Goal: Task Accomplishment & Management: Manage account settings

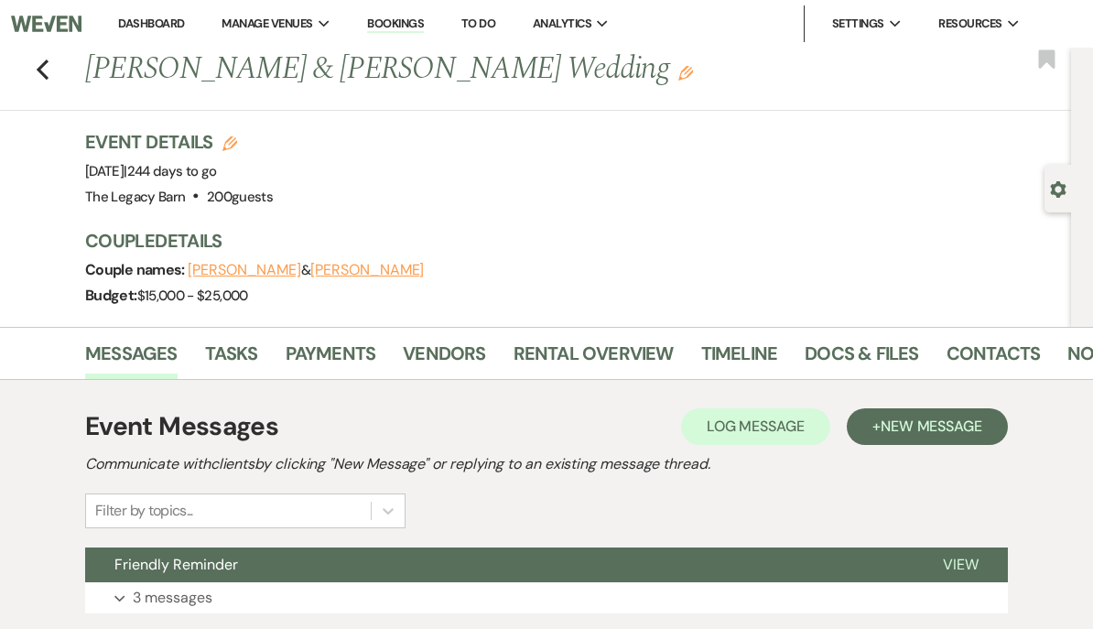
click at [151, 25] on link "Dashboard" at bounding box center [151, 24] width 66 height 16
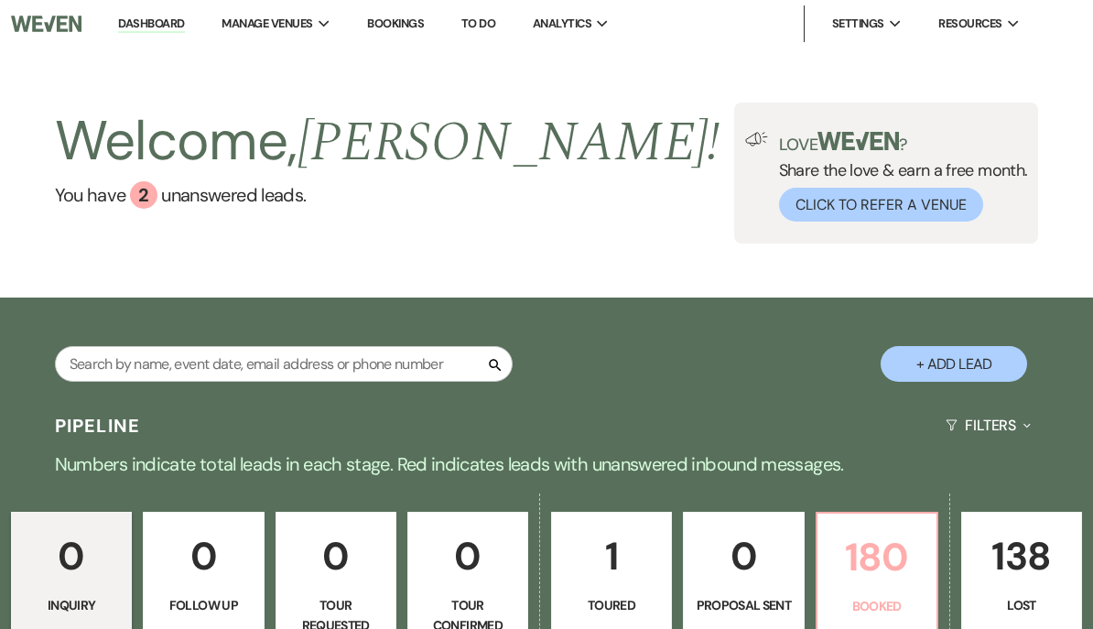
click at [894, 565] on p "180" at bounding box center [877, 557] width 97 height 61
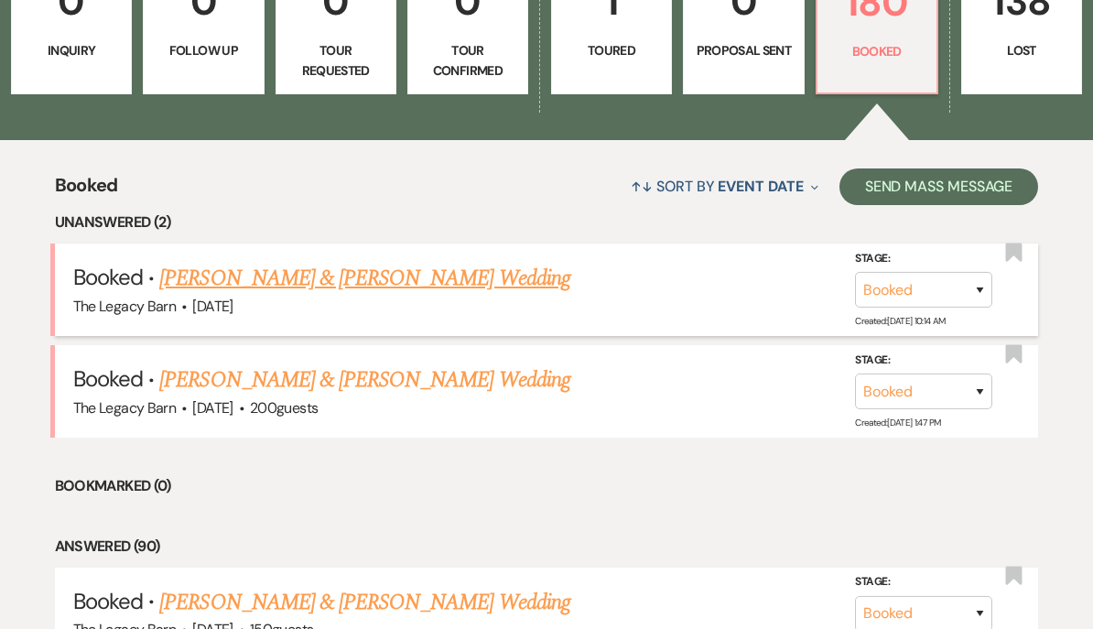
scroll to position [555, 0]
click at [208, 276] on link "[PERSON_NAME] & [PERSON_NAME] Wedding" at bounding box center [364, 278] width 410 height 33
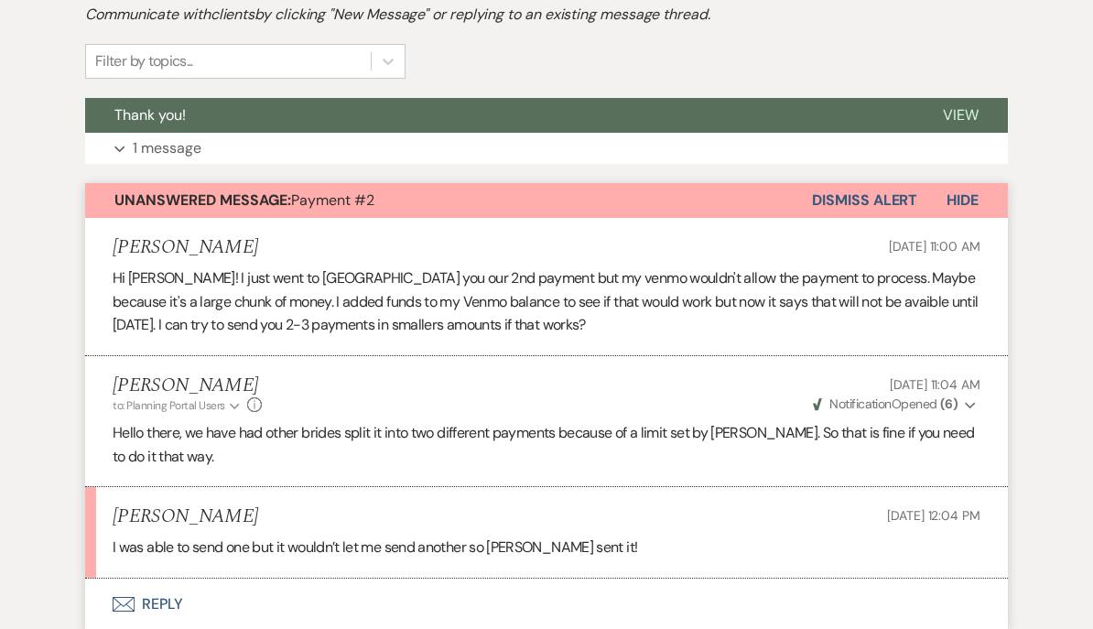
scroll to position [424, 0]
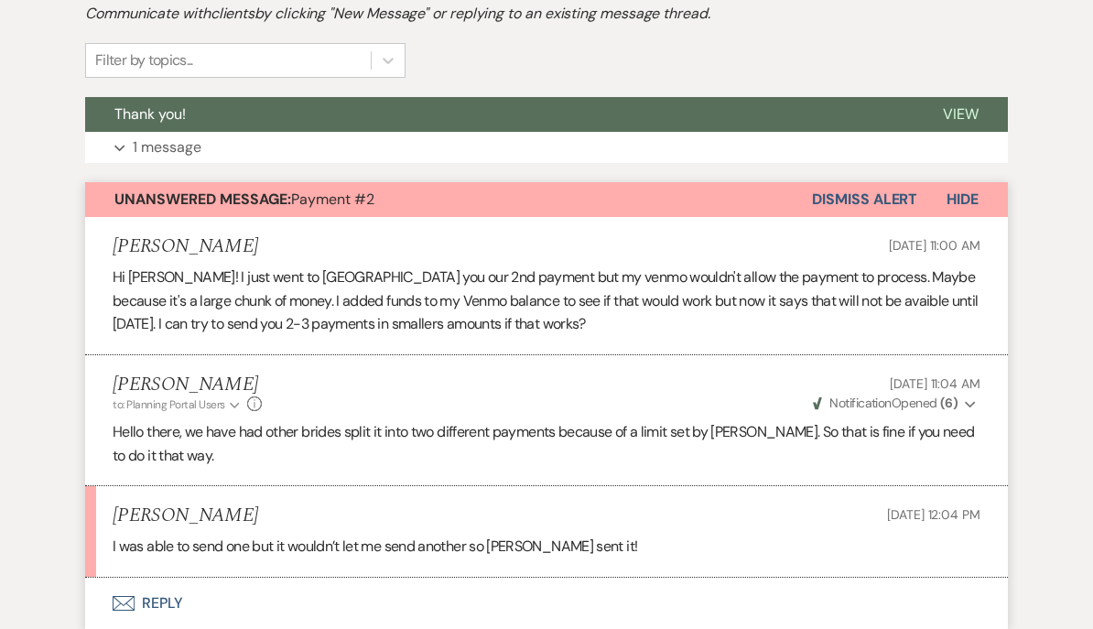
click at [858, 199] on button "Dismiss Alert" at bounding box center [864, 200] width 105 height 35
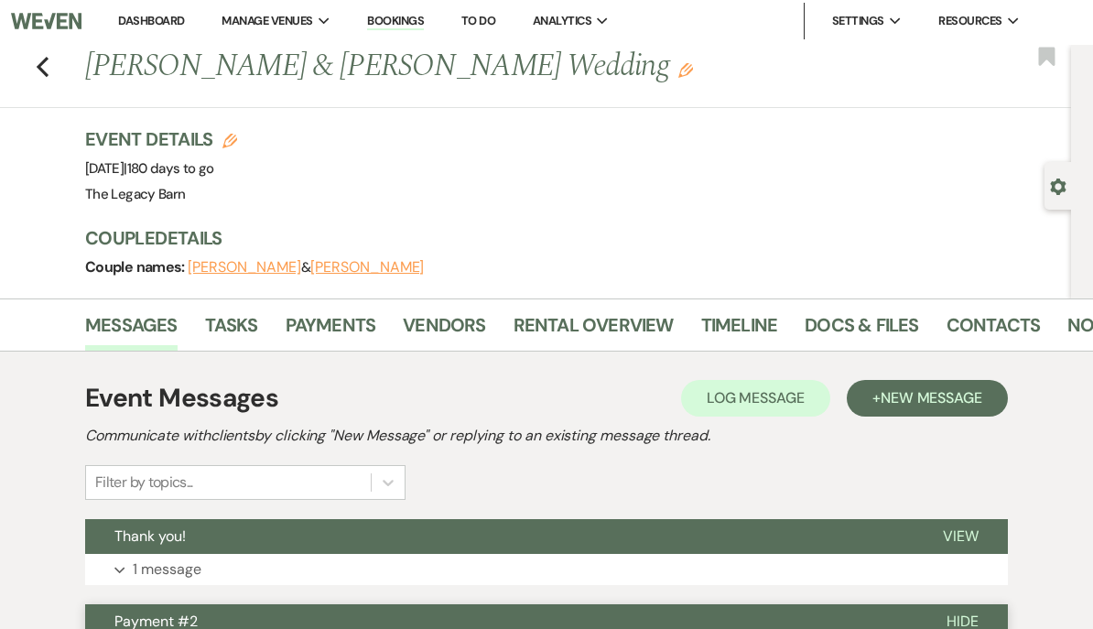
scroll to position [0, 0]
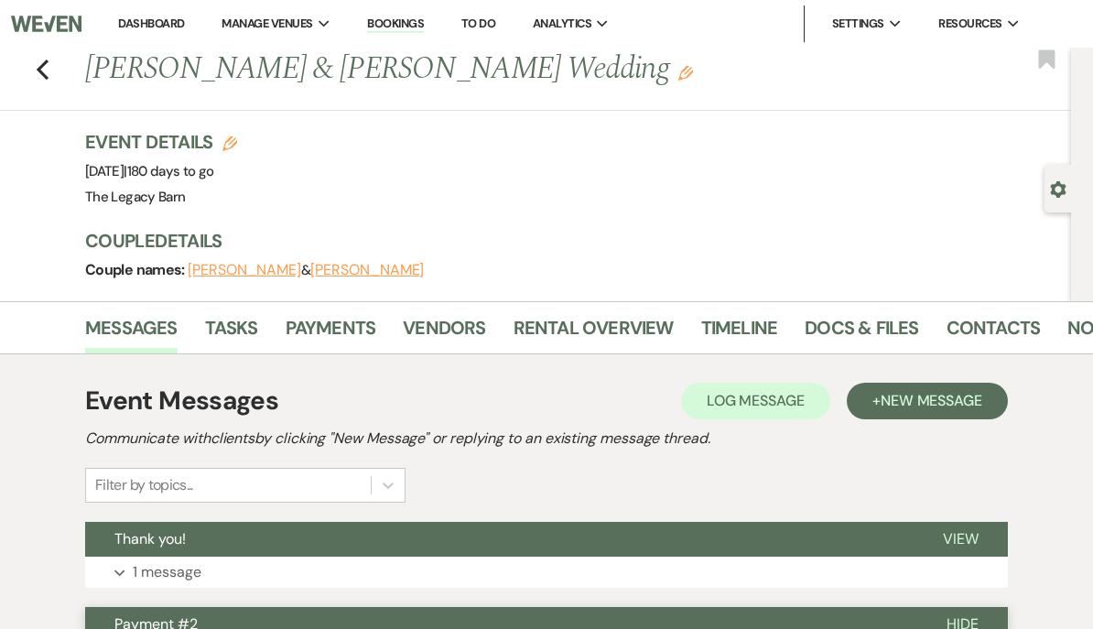
click at [141, 21] on link "Dashboard" at bounding box center [151, 24] width 66 height 16
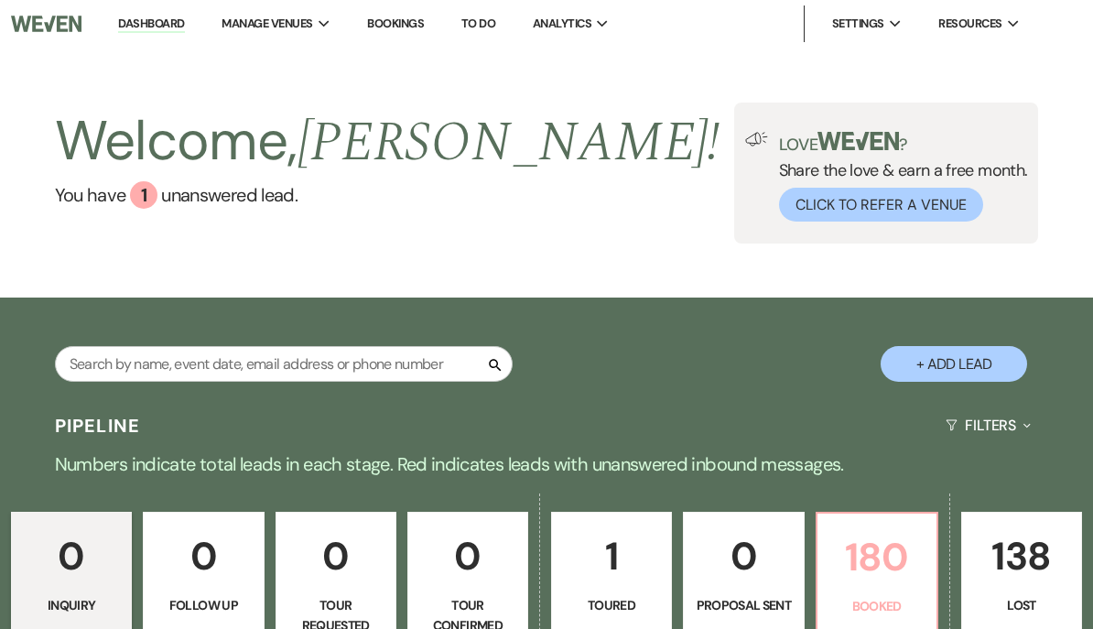
click at [874, 566] on p "180" at bounding box center [877, 557] width 97 height 61
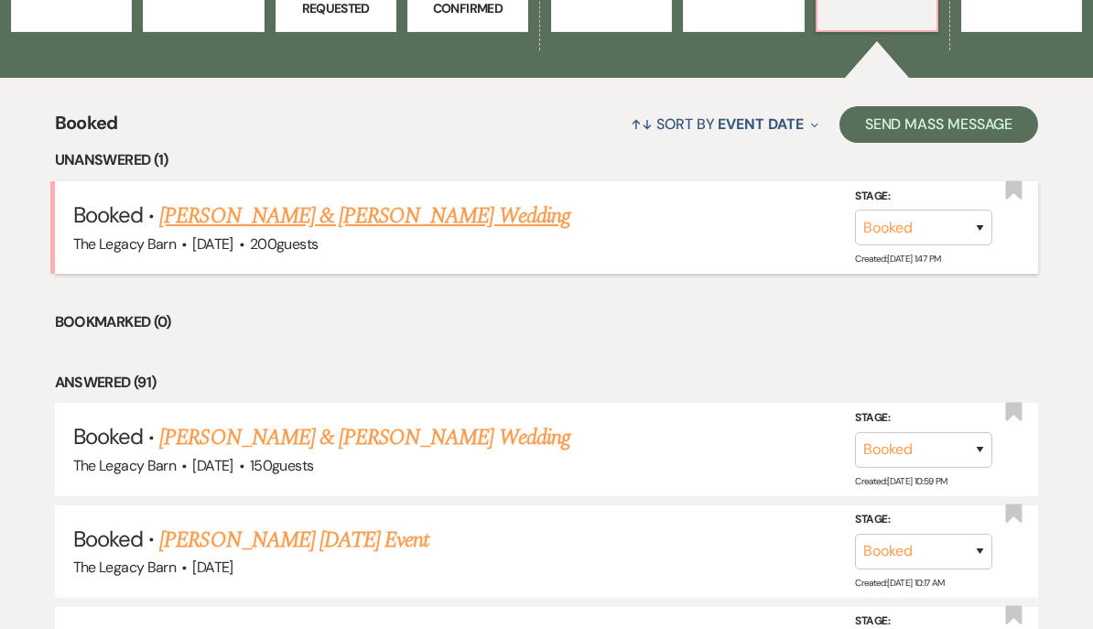
scroll to position [617, 0]
click at [220, 210] on link "[PERSON_NAME] & [PERSON_NAME] Wedding" at bounding box center [364, 216] width 410 height 33
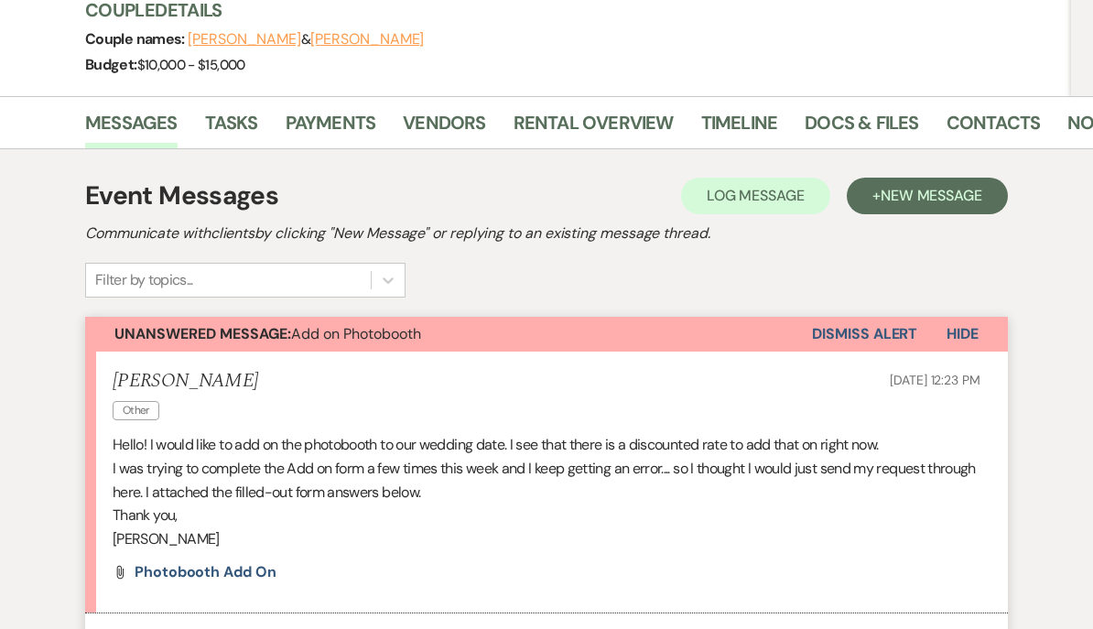
scroll to position [231, 0]
click at [161, 628] on button "Envelope Reply" at bounding box center [546, 639] width 923 height 51
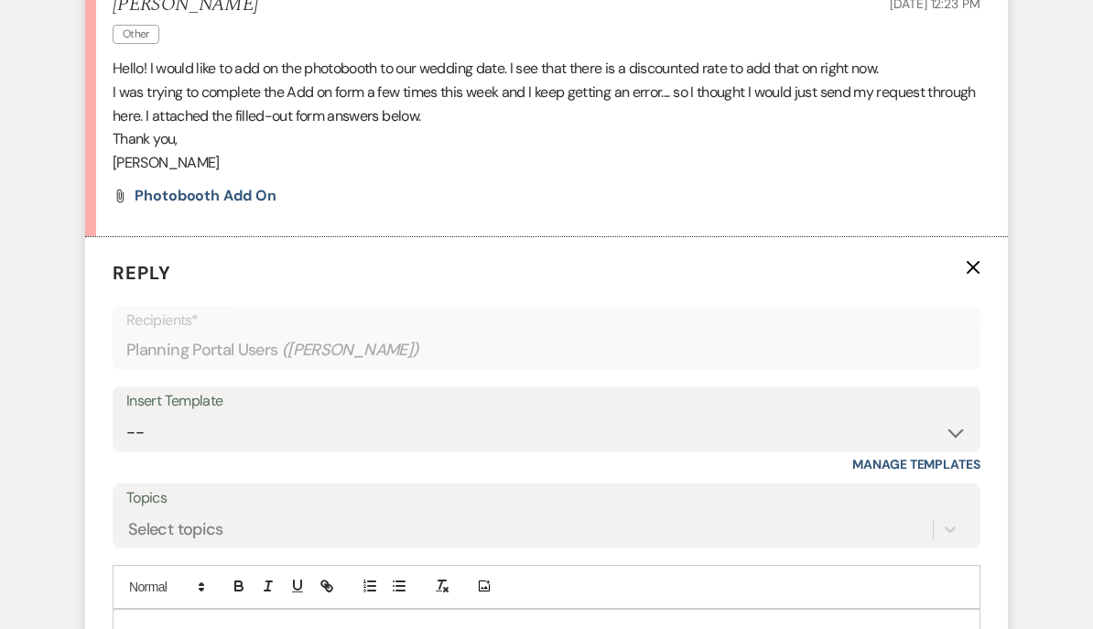
scroll to position [609, 0]
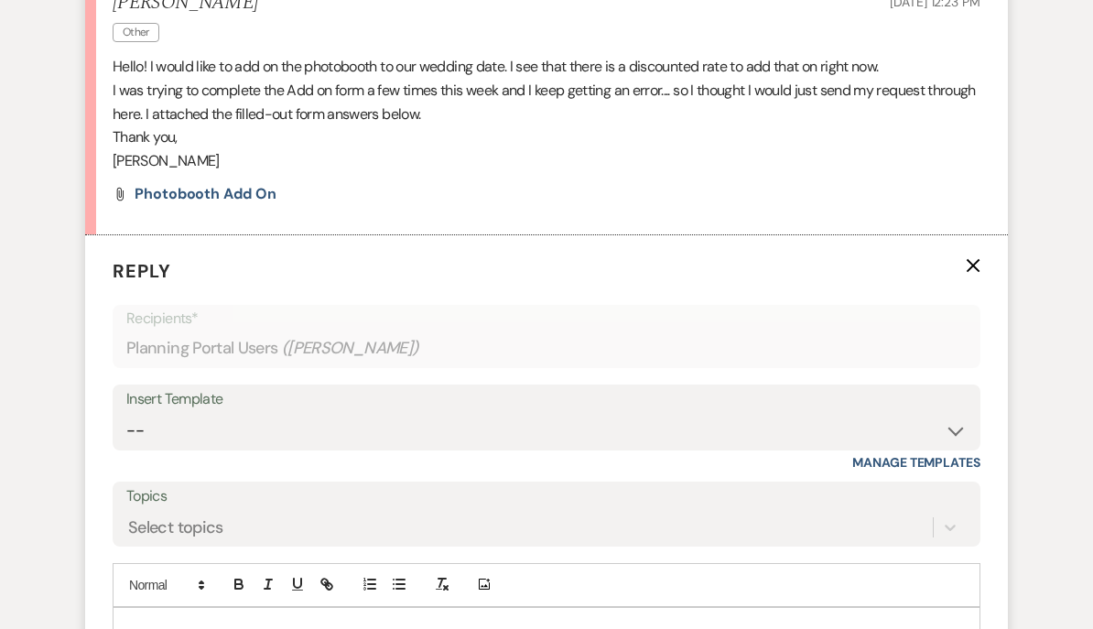
click at [152, 619] on p at bounding box center [546, 629] width 839 height 20
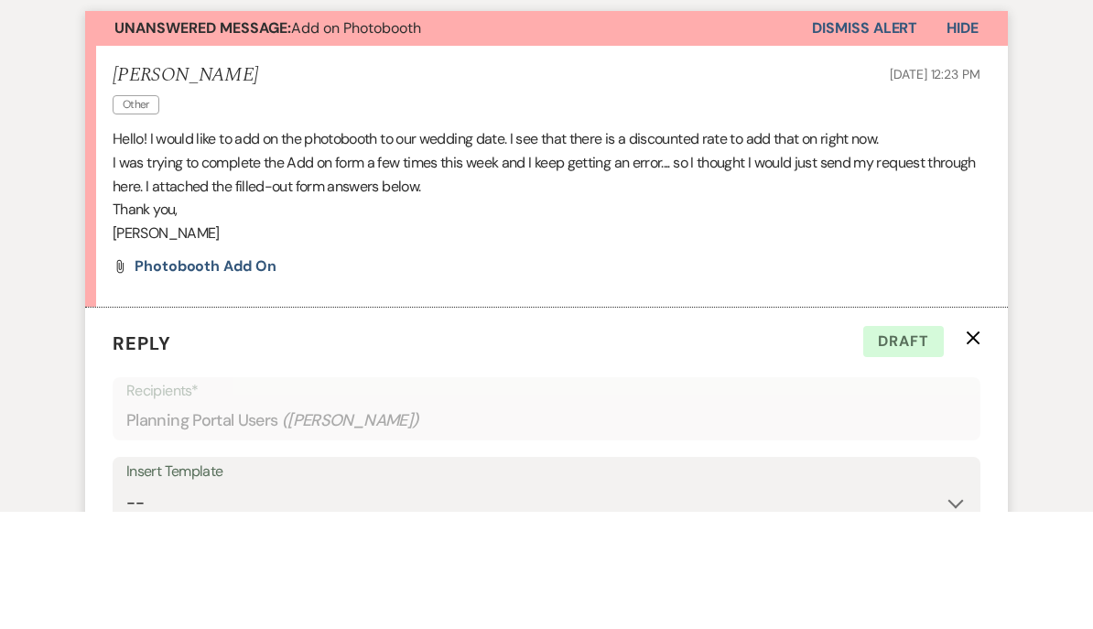
scroll to position [442, 0]
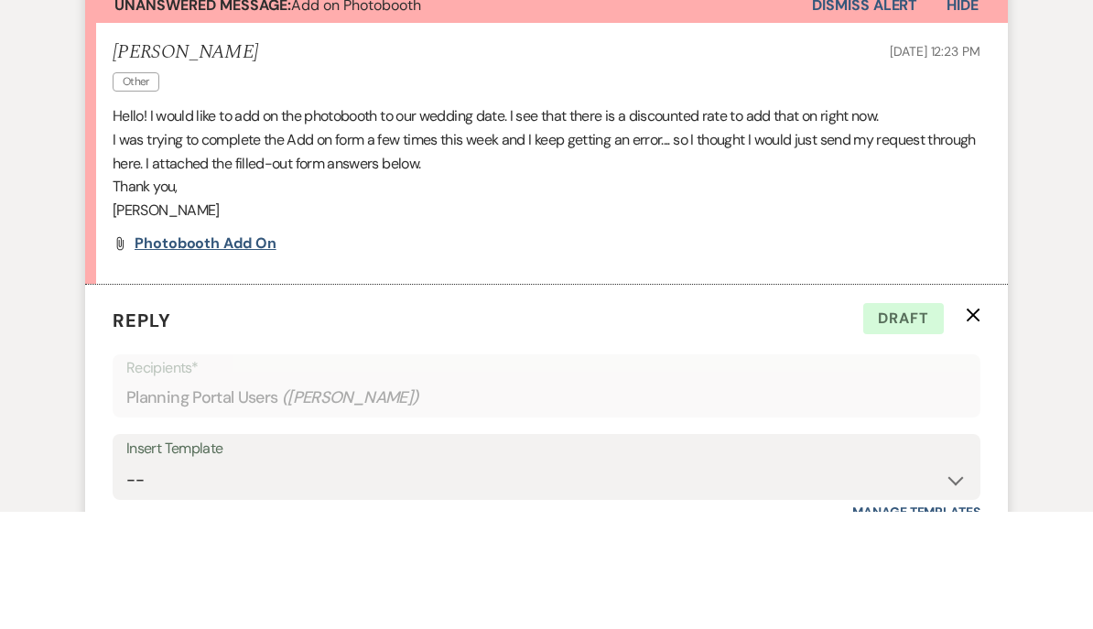
click at [182, 351] on span "Photobooth Add On" at bounding box center [206, 360] width 142 height 19
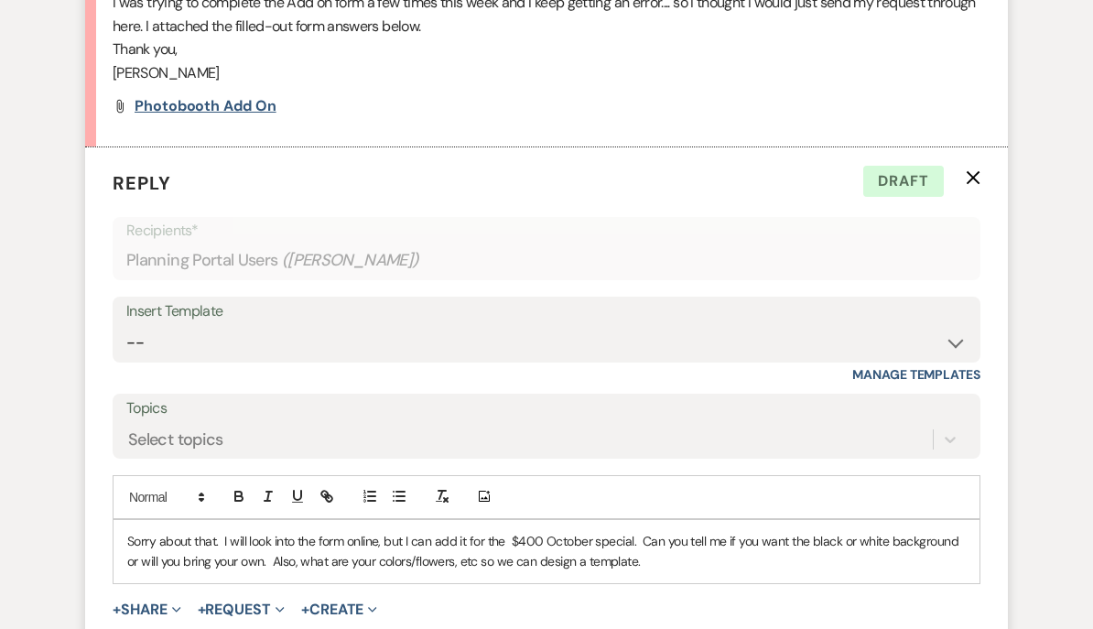
scroll to position [701, 0]
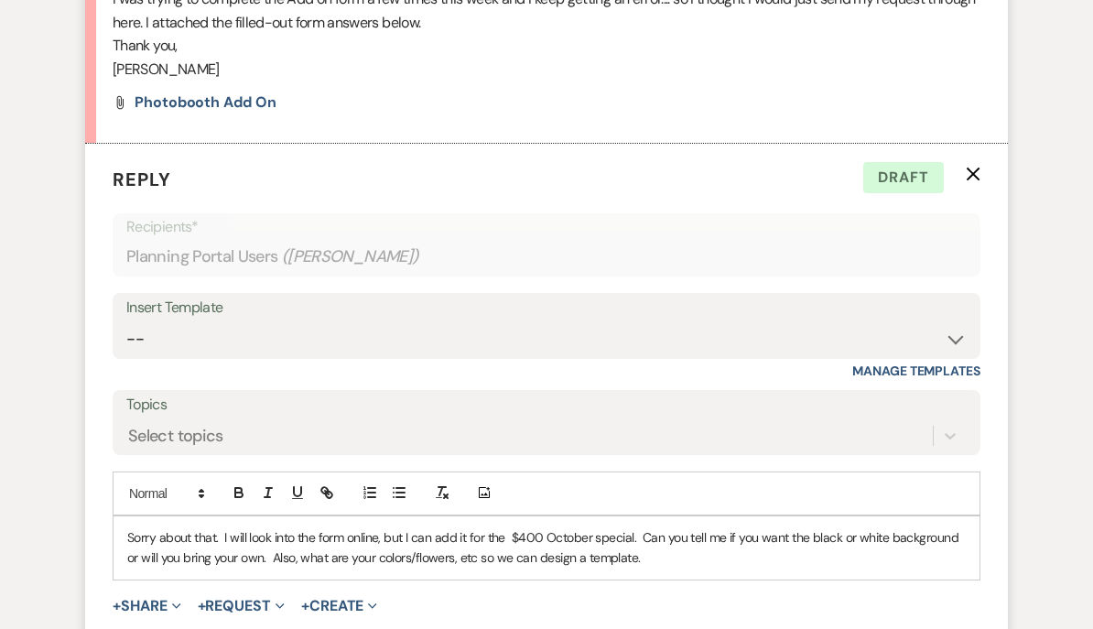
click at [646, 529] on p "Sorry about that. I will look into the form online, but I can add it for the $4…" at bounding box center [546, 547] width 839 height 41
click at [645, 527] on p "Sorry about that. I will look into the form online, but I can add it for the $4…" at bounding box center [546, 547] width 839 height 41
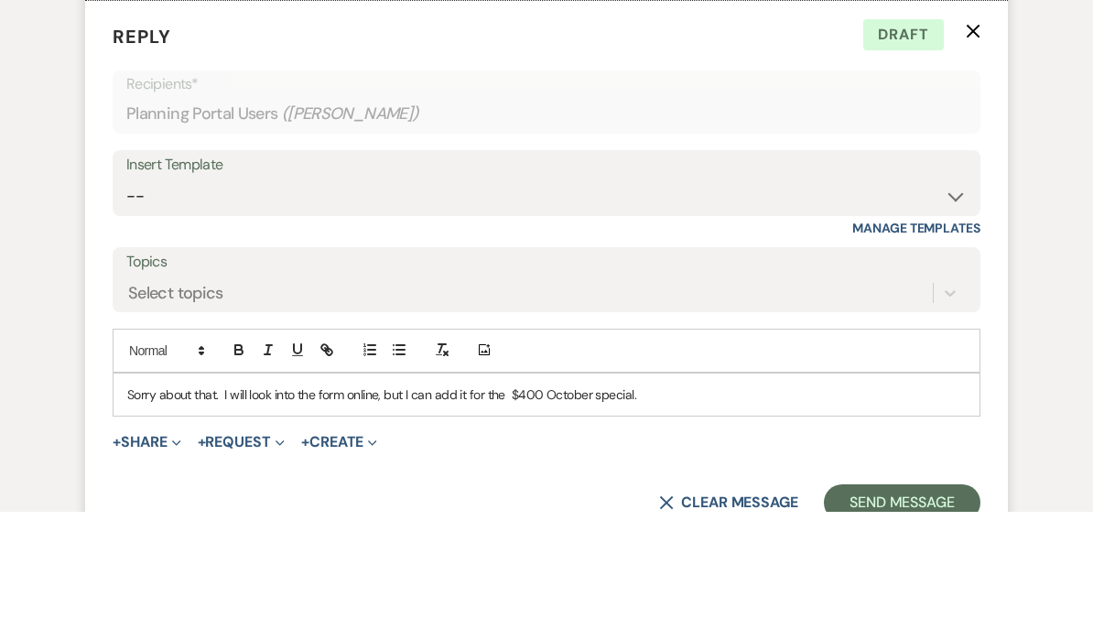
scroll to position [727, 0]
click at [136, 501] on p "Sorry about that. I will look into the form online, but I can add it for the $4…" at bounding box center [546, 511] width 839 height 20
copy p "Sorry about that. I will look into the form online, but I can add it for the $4…"
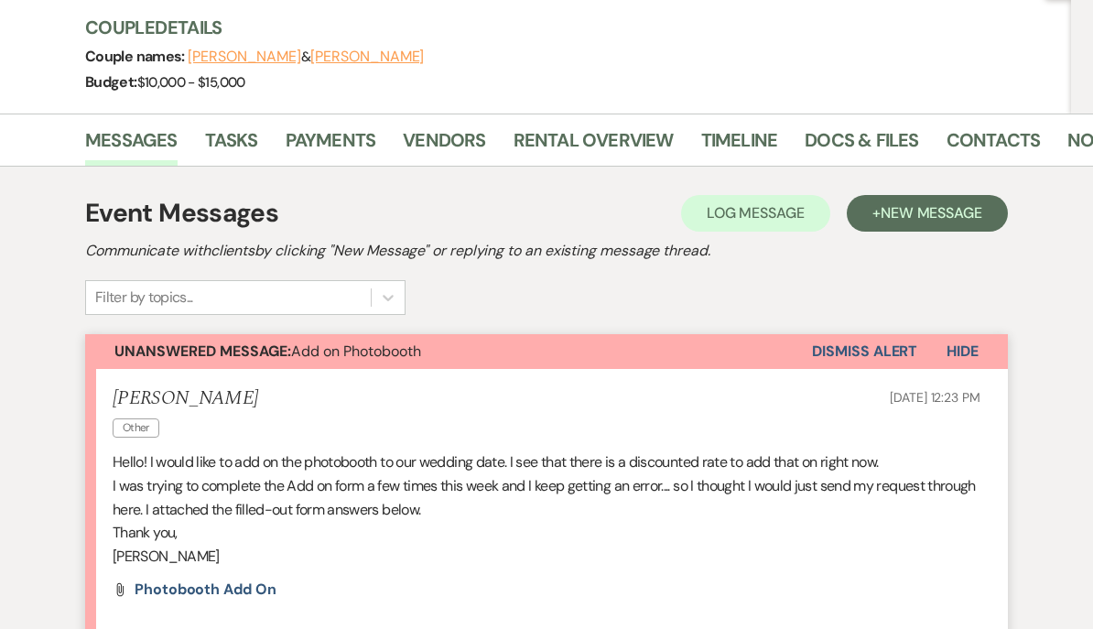
scroll to position [202, 0]
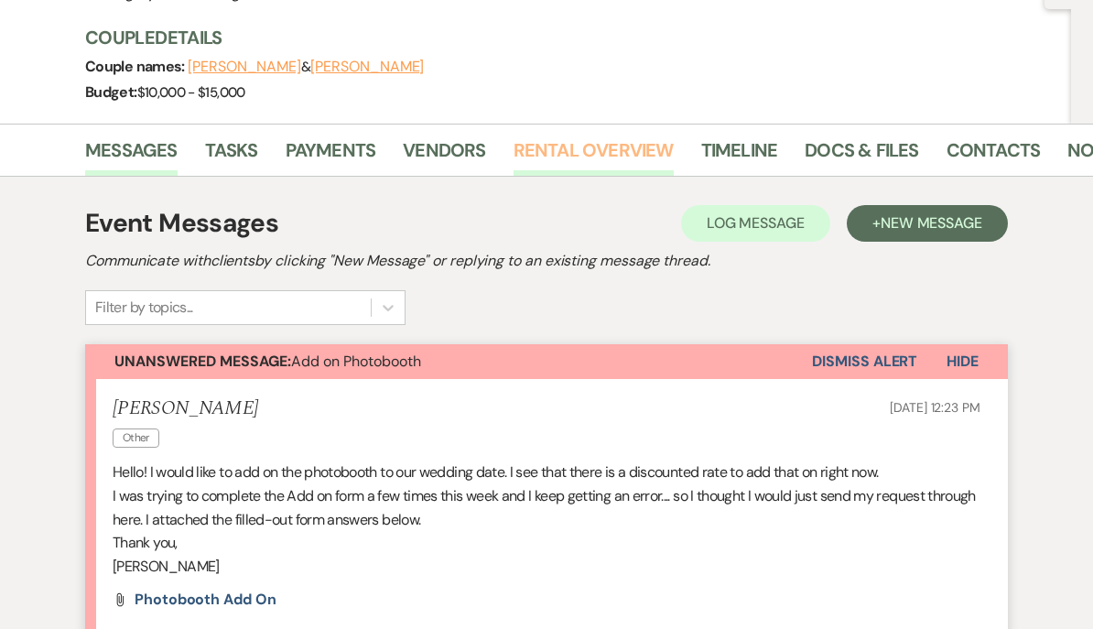
click at [540, 145] on link "Rental Overview" at bounding box center [594, 156] width 160 height 40
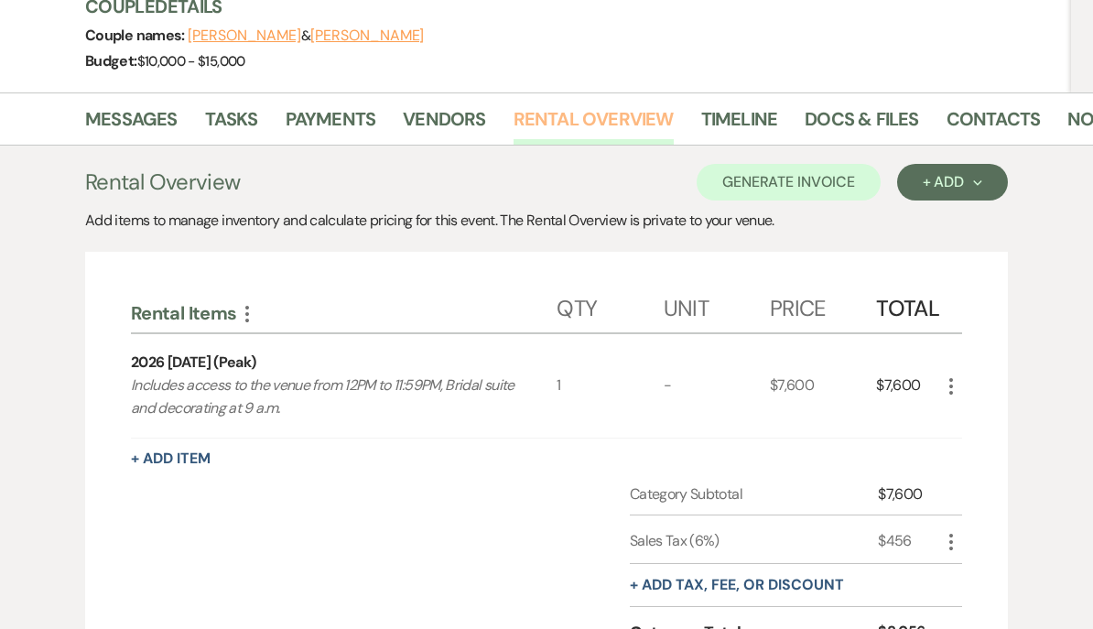
scroll to position [235, 0]
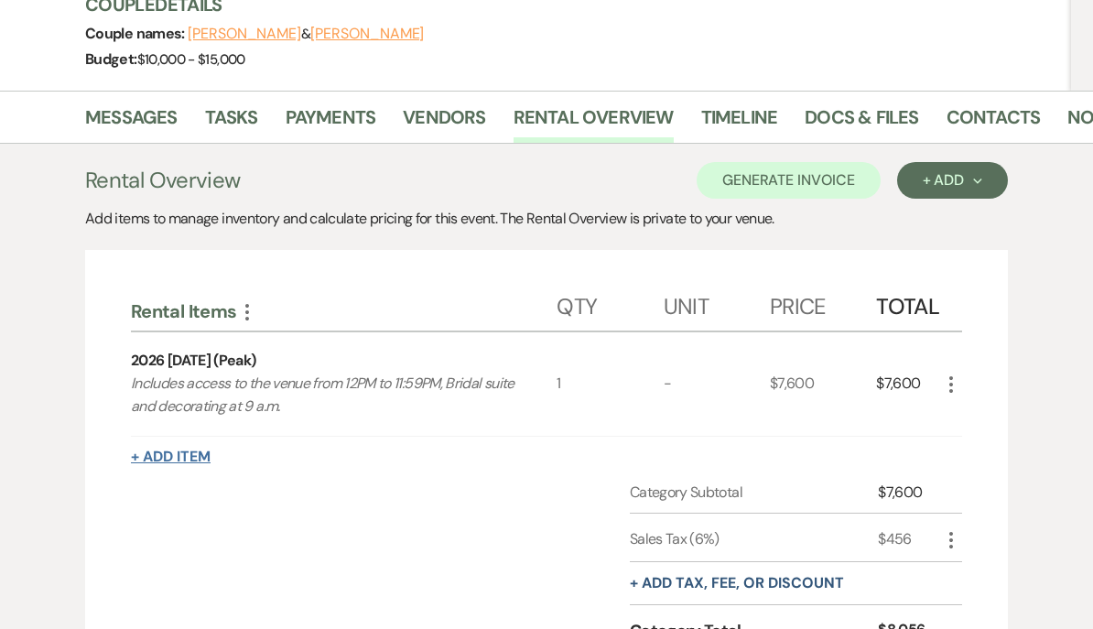
click at [145, 454] on button "+ Add Item" at bounding box center [171, 458] width 80 height 15
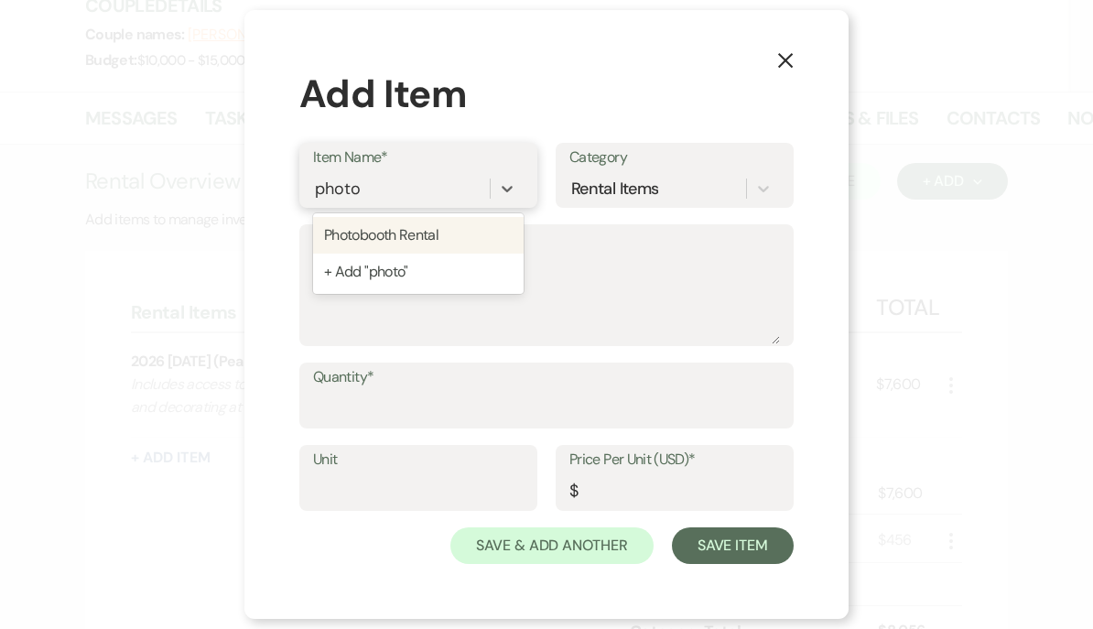
click at [357, 254] on div "Photobooth Rental" at bounding box center [418, 235] width 211 height 37
type input "photo"
type textarea "Rental of photo booth during your reception. Guests will enjoy taking fun photo…"
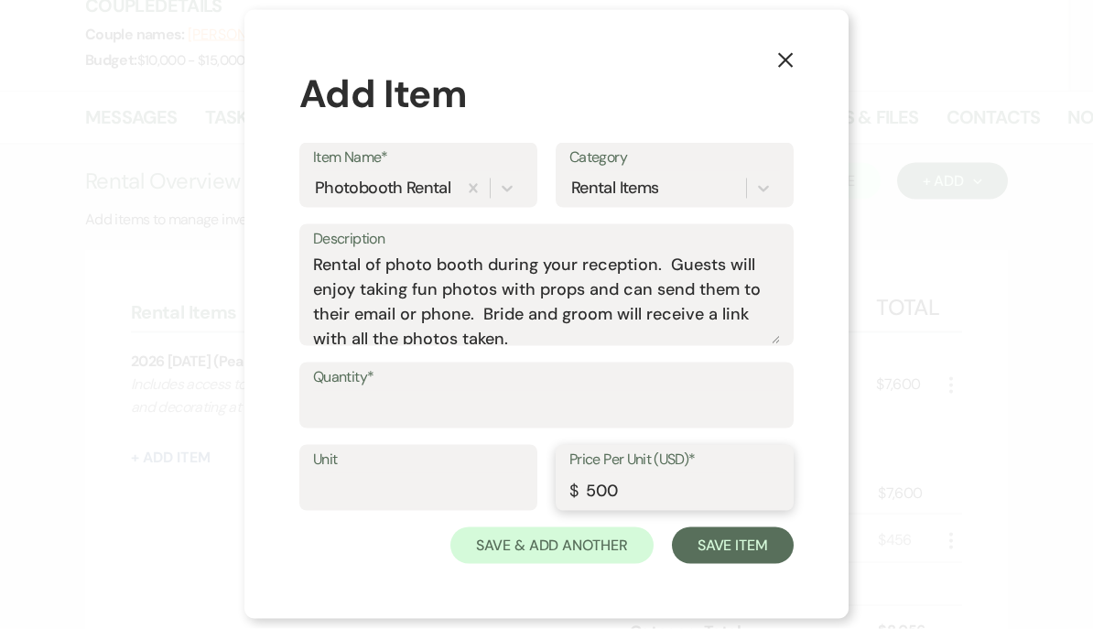
click at [592, 509] on input "500" at bounding box center [675, 491] width 211 height 36
type input "400"
click at [711, 564] on button "Save Item" at bounding box center [733, 545] width 122 height 37
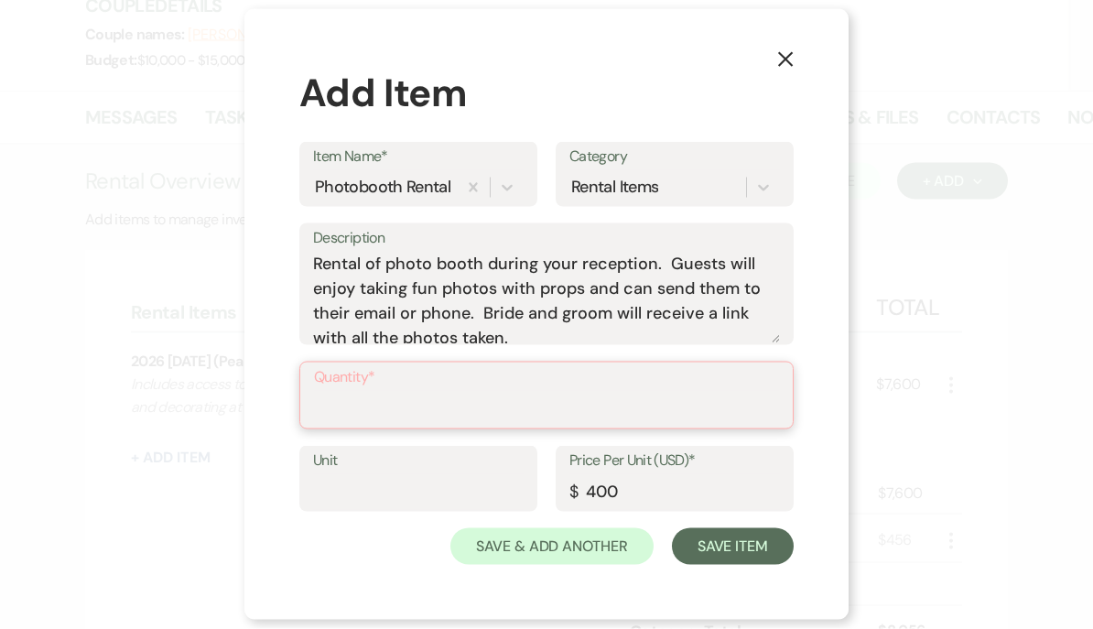
click at [325, 427] on input "Quantity*" at bounding box center [546, 409] width 465 height 36
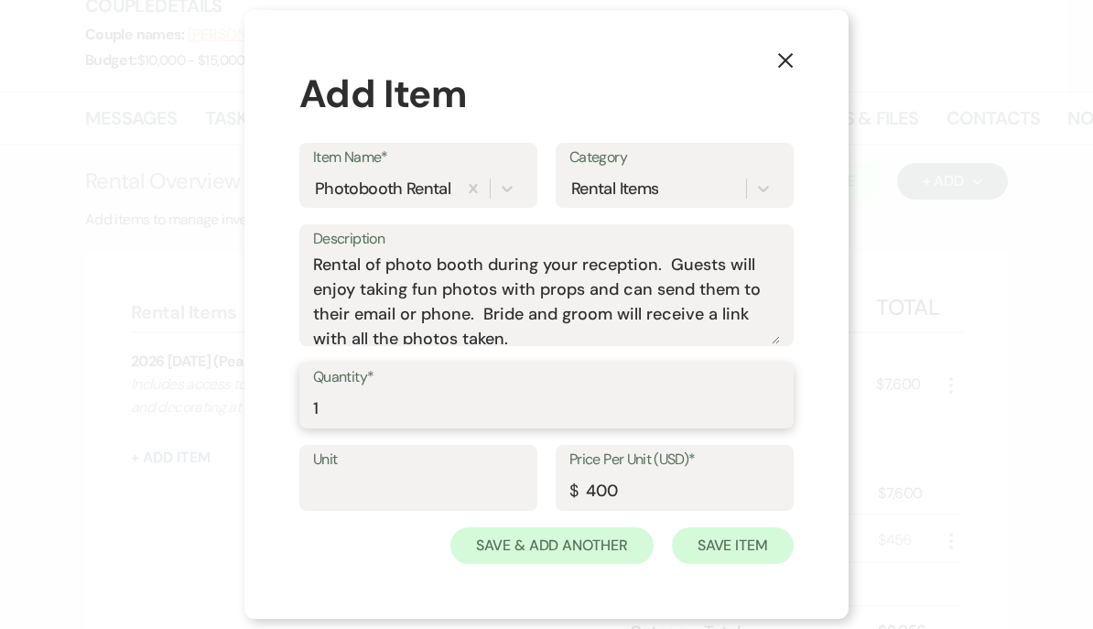
type input "1"
click at [704, 564] on button "Save Item" at bounding box center [733, 545] width 122 height 37
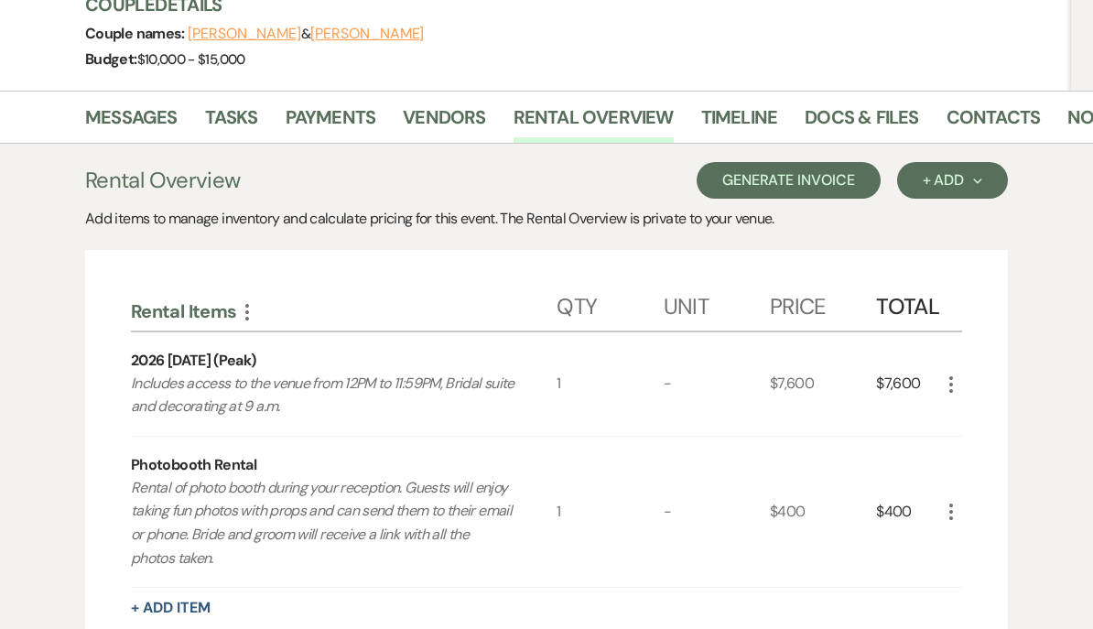
click at [802, 173] on button "Generate Invoice" at bounding box center [789, 181] width 184 height 37
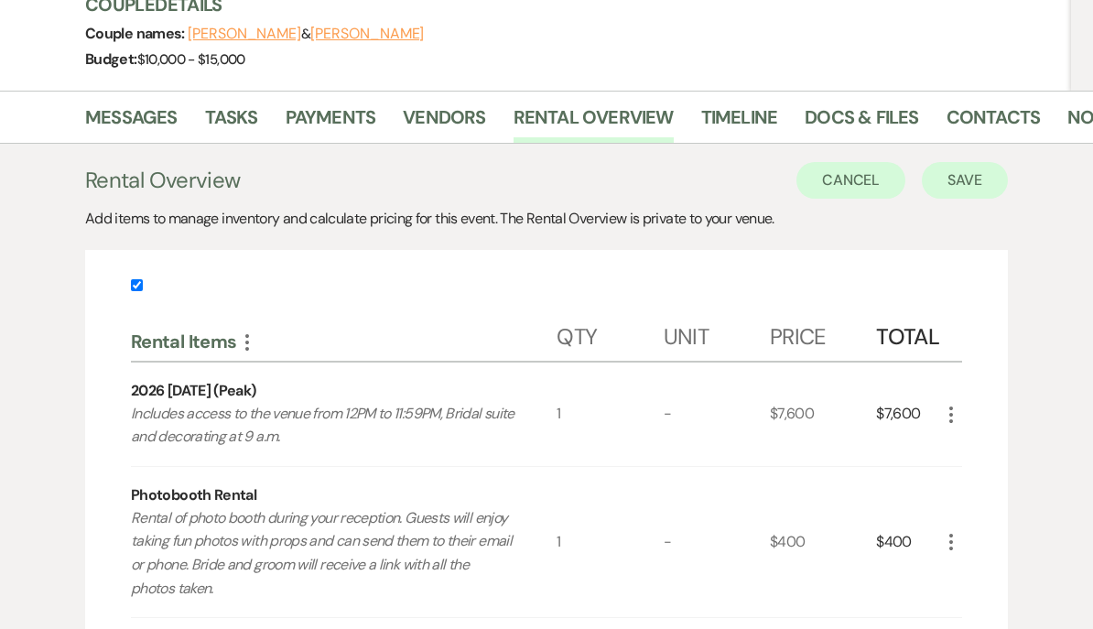
click at [978, 170] on button "Save" at bounding box center [965, 180] width 86 height 37
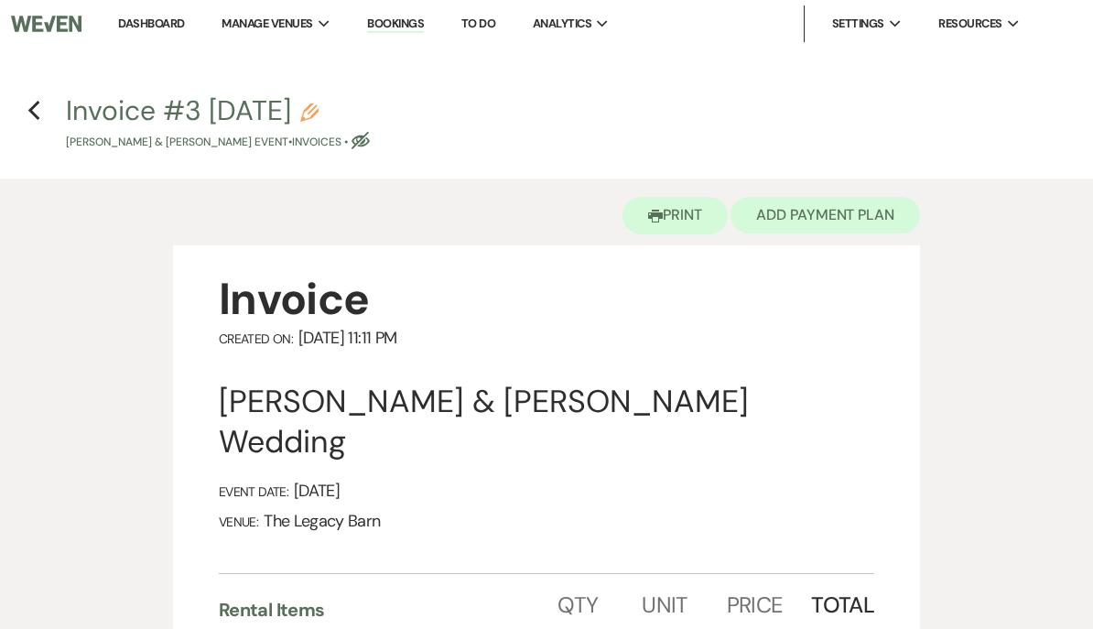
click at [842, 217] on button "Add Payment Plan" at bounding box center [826, 215] width 190 height 37
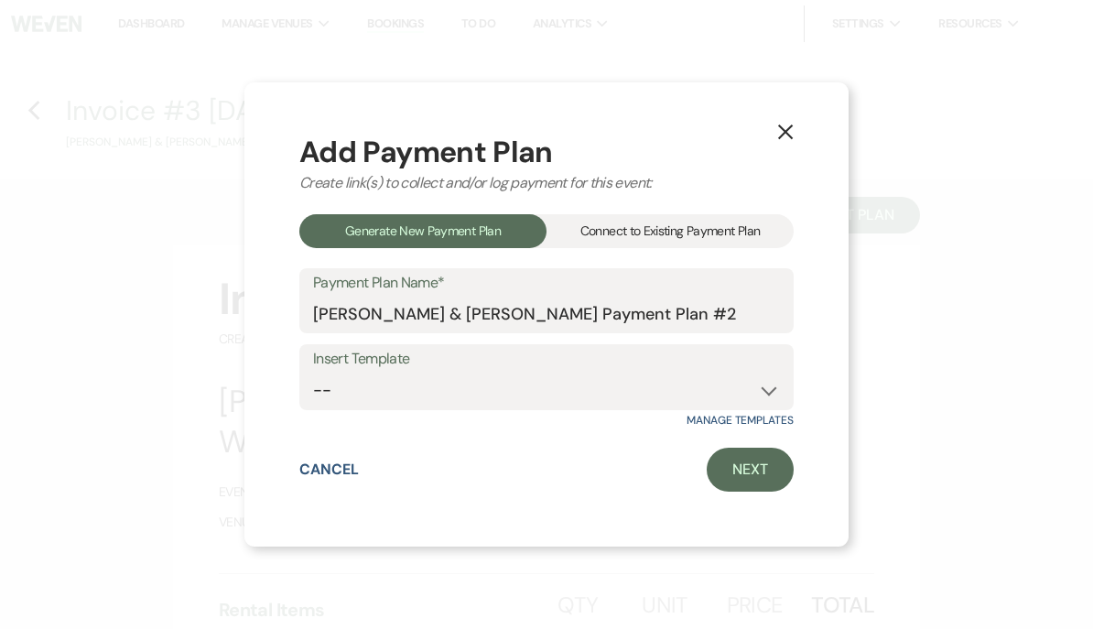
click at [732, 223] on div "Connect to Existing Payment Plan" at bounding box center [670, 231] width 247 height 34
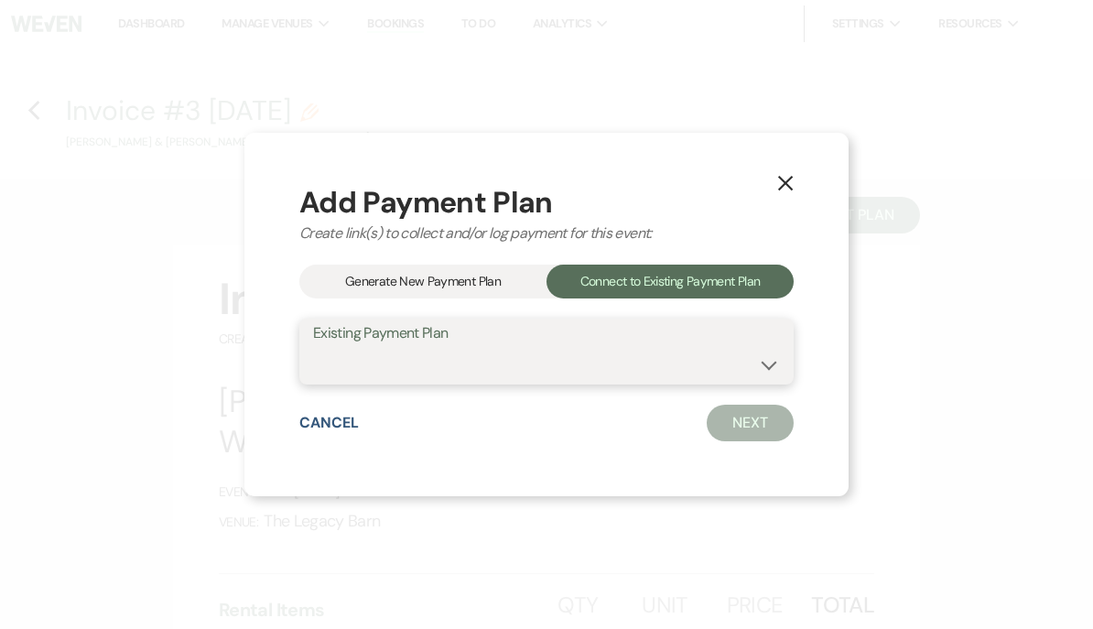
click at [325, 365] on select "[PERSON_NAME] & [PERSON_NAME] Payment Plan #1" at bounding box center [546, 365] width 467 height 36
select select "17771"
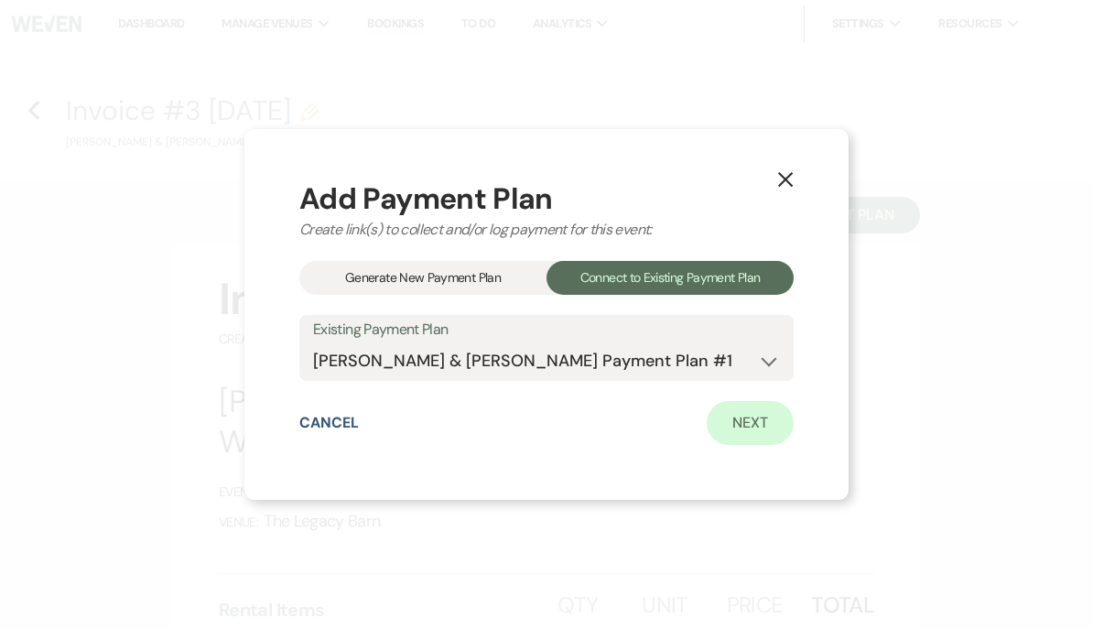
click at [762, 429] on link "Next" at bounding box center [750, 423] width 87 height 44
select select "29852"
select select "1"
select select "true"
select select "2"
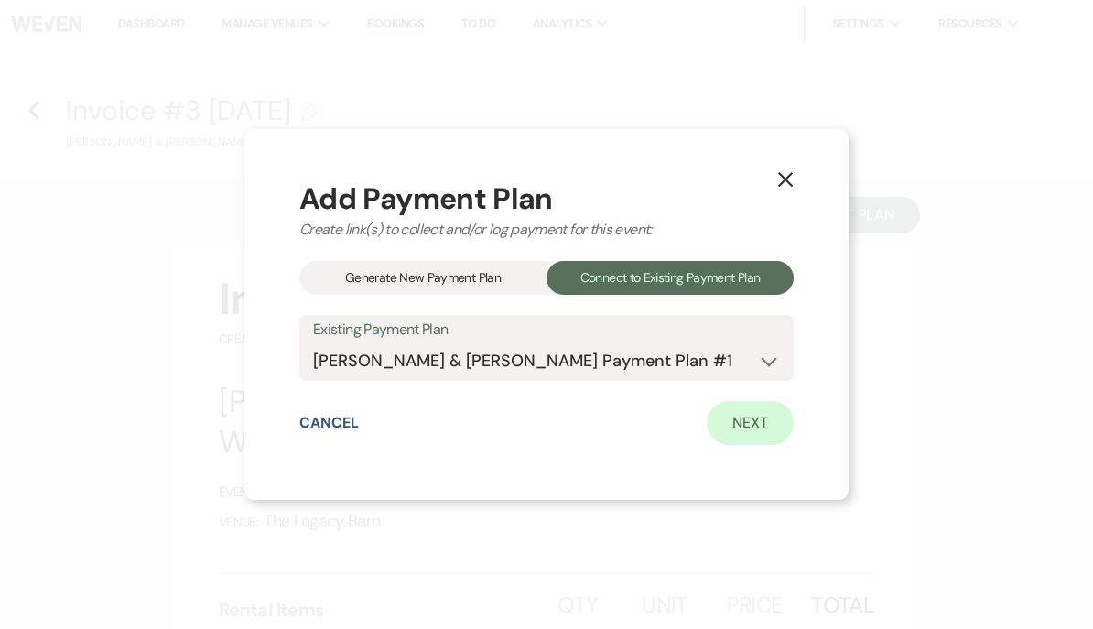
select select "flat"
select select "true"
select select "client"
select select "weeks"
select select "client"
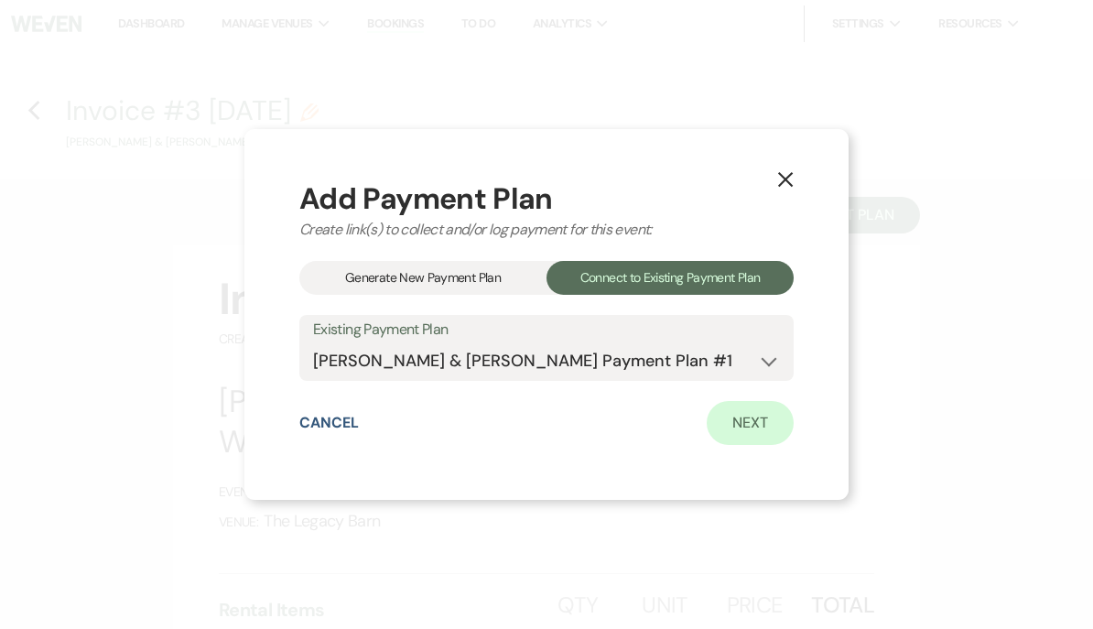
select select "days"
select select "host"
select select "days"
select select "afterDueDate"
select select "2"
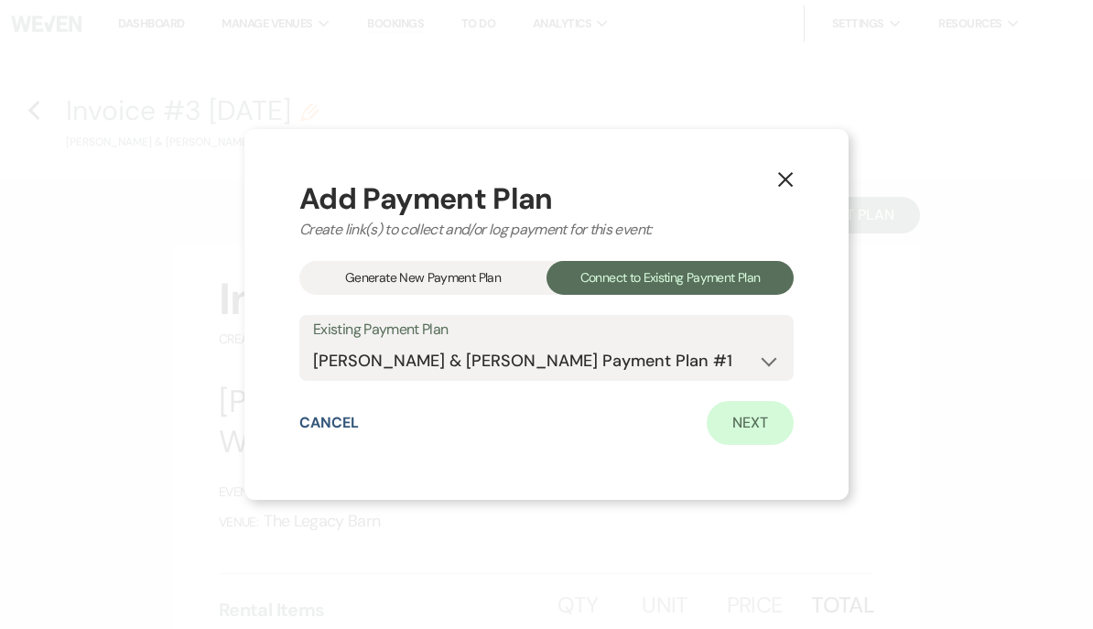
select select "flat"
select select "true"
select select "client"
select select "weeks"
select select "client"
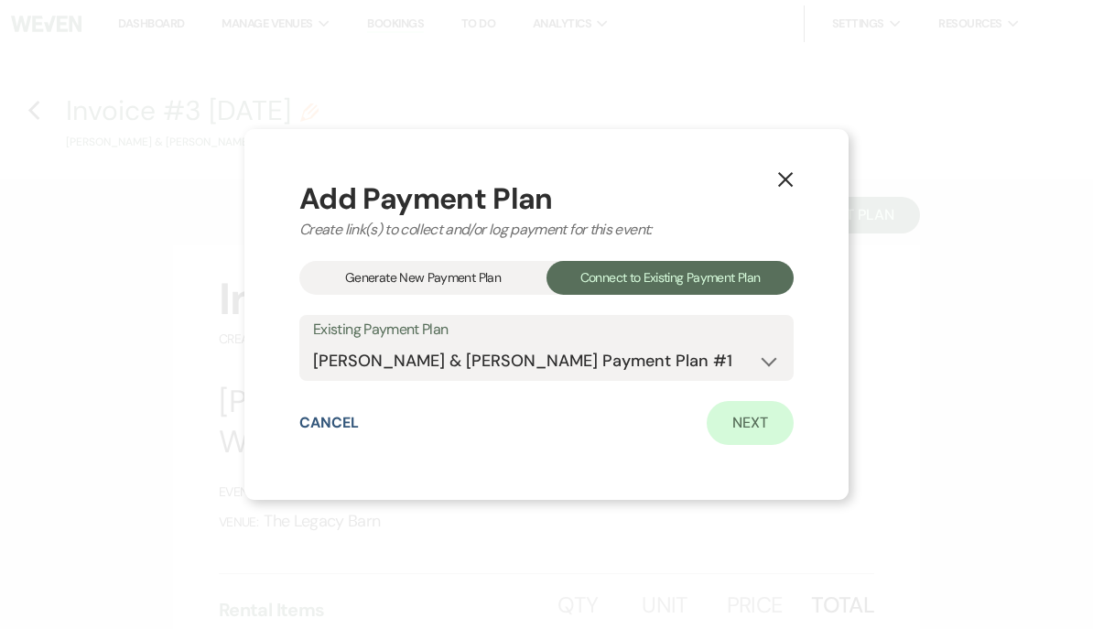
select select "days"
select select "host"
select select "days"
select select "afterDueDate"
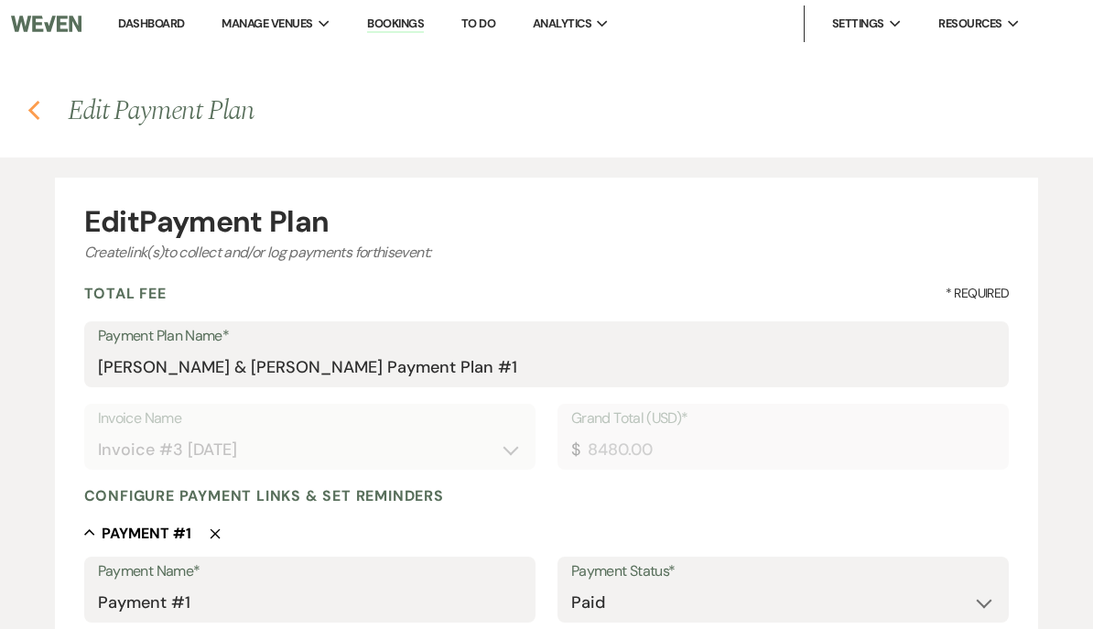
click at [30, 111] on use "button" at bounding box center [33, 111] width 12 height 20
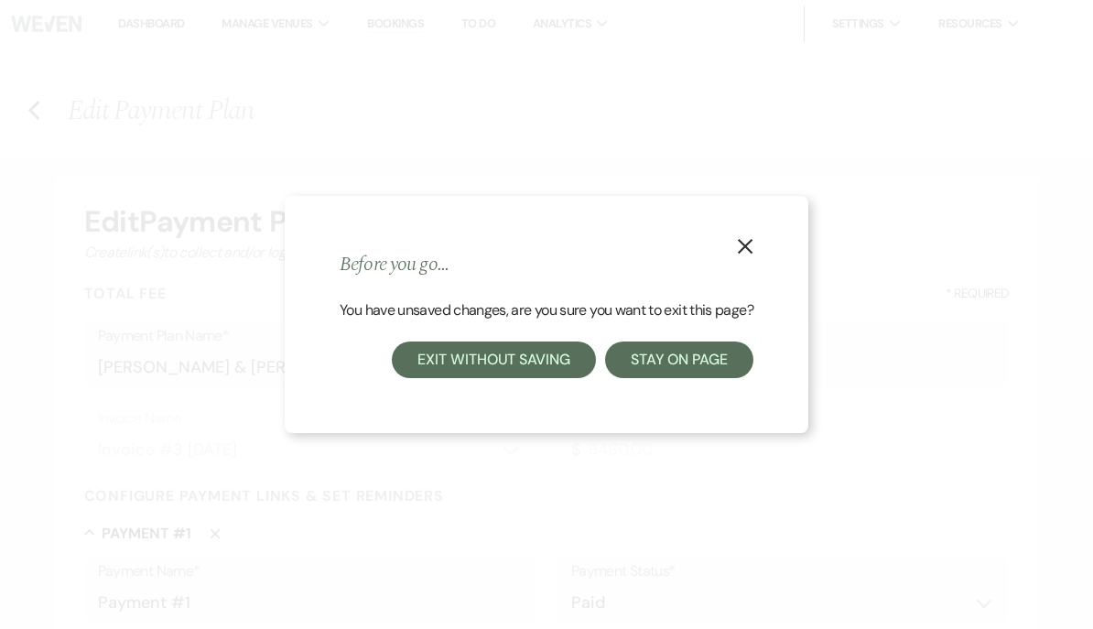
click at [459, 361] on button "Exit without saving" at bounding box center [493, 360] width 203 height 37
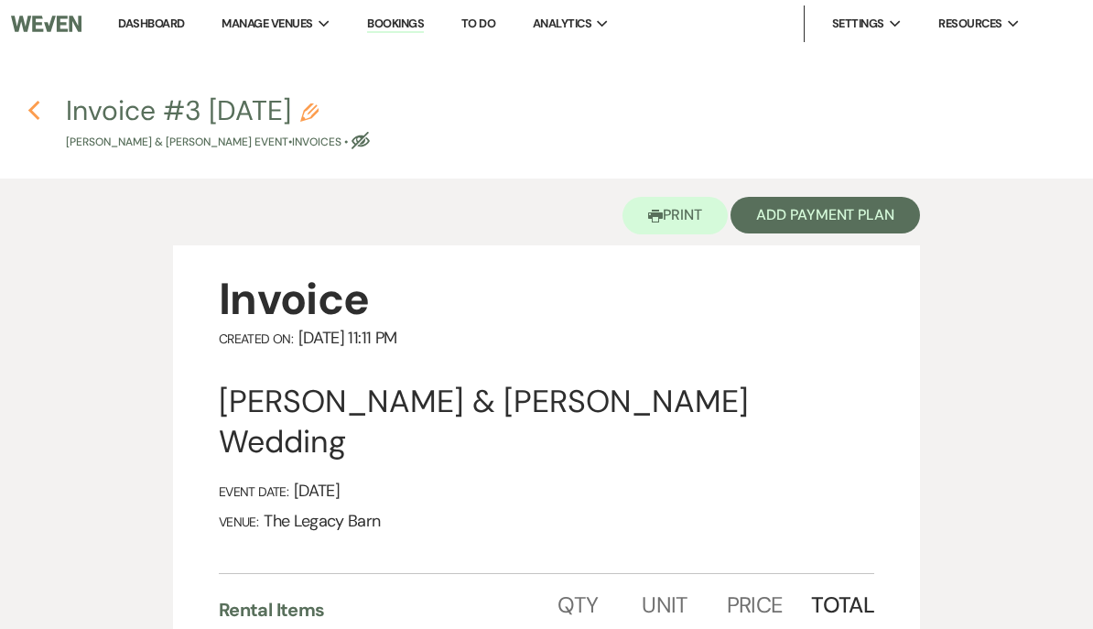
click at [33, 114] on use "button" at bounding box center [33, 111] width 12 height 20
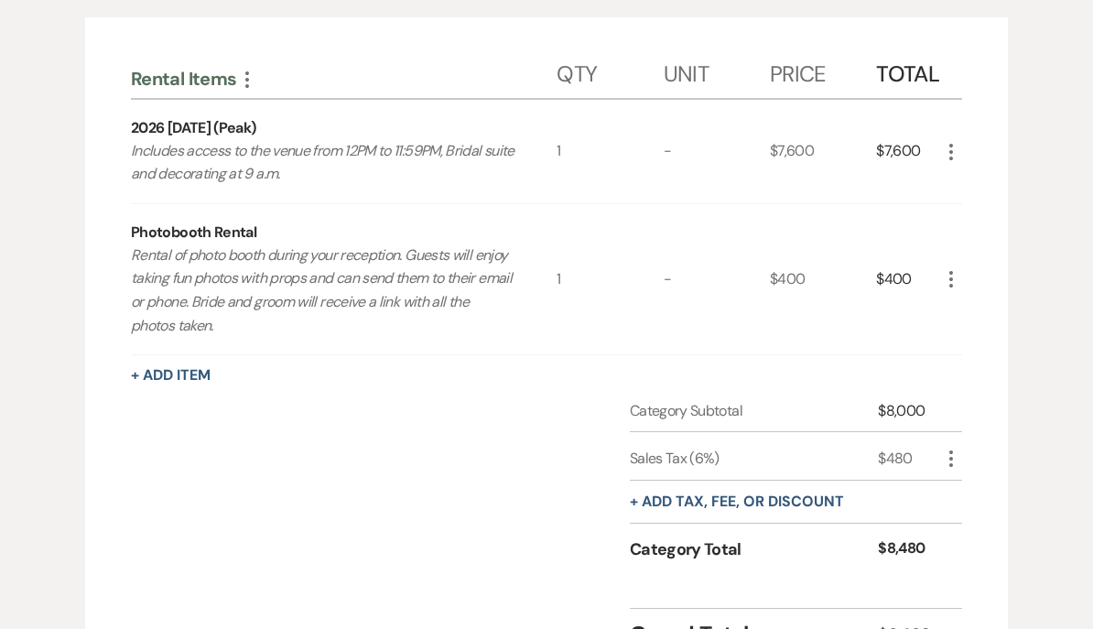
click at [955, 457] on icon "More" at bounding box center [951, 460] width 22 height 22
click at [988, 485] on button "Pencil Edit" at bounding box center [987, 494] width 95 height 29
select select "3"
select select "false"
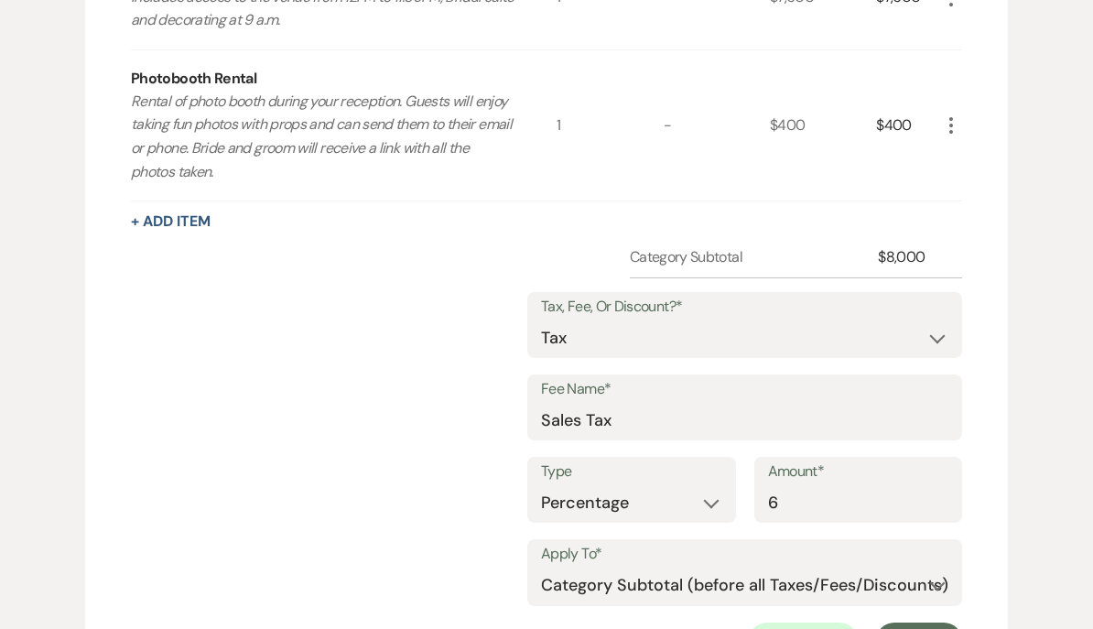
scroll to position [624, 0]
click at [574, 582] on select "Selected Items Category Subtotal (before all Taxes/Fees/Discounts) Category Tot…" at bounding box center [745, 585] width 408 height 37
select select "0"
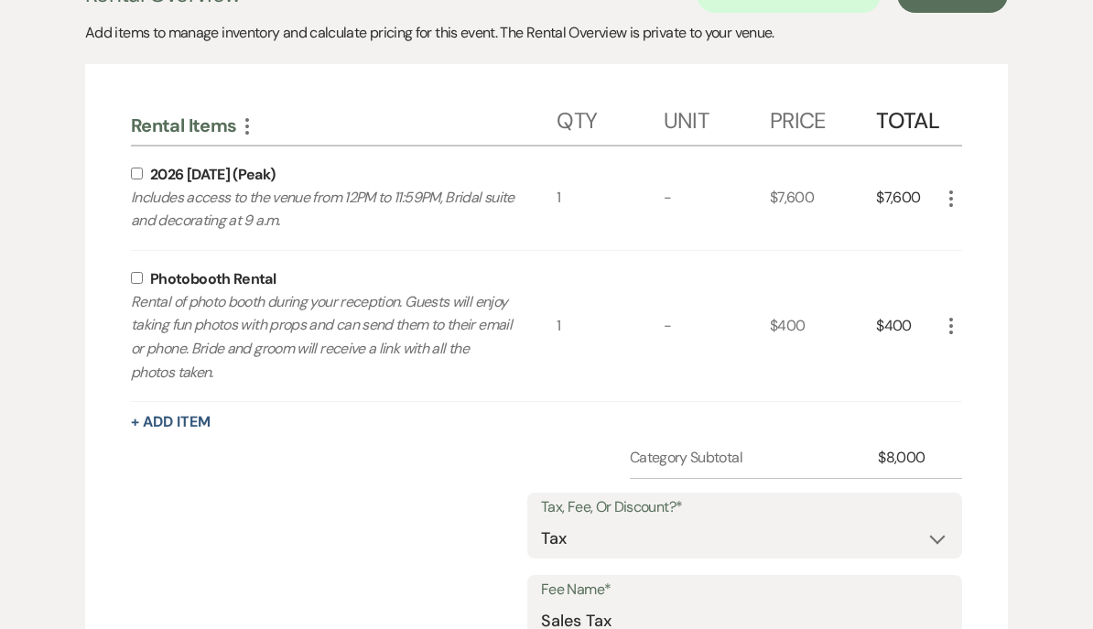
scroll to position [415, 0]
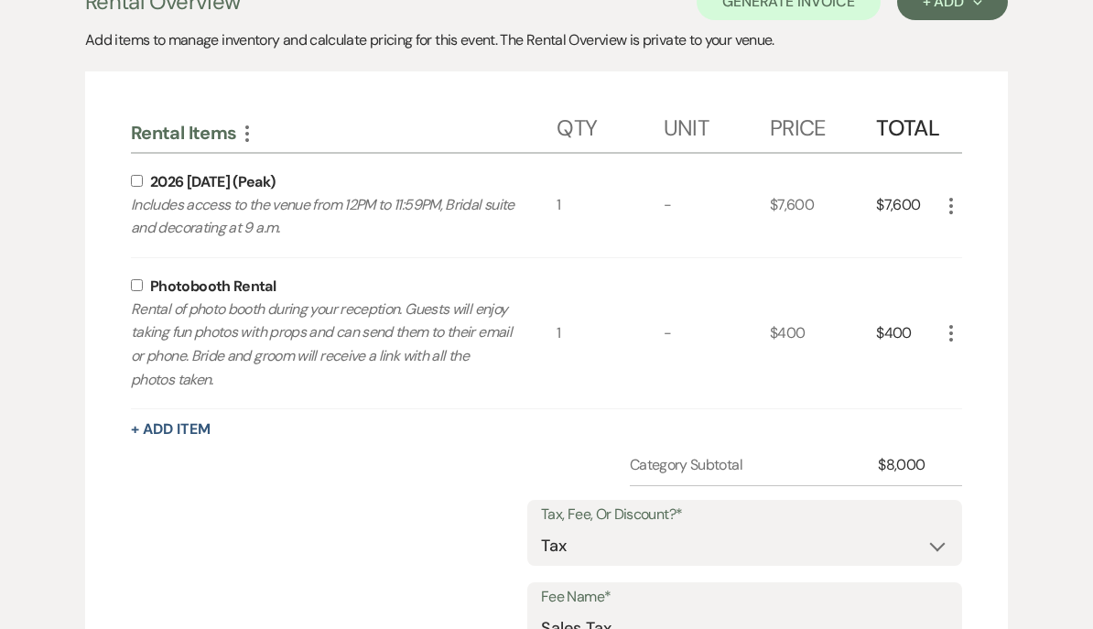
click at [132, 178] on input "checkbox" at bounding box center [137, 181] width 12 height 12
checkbox input "true"
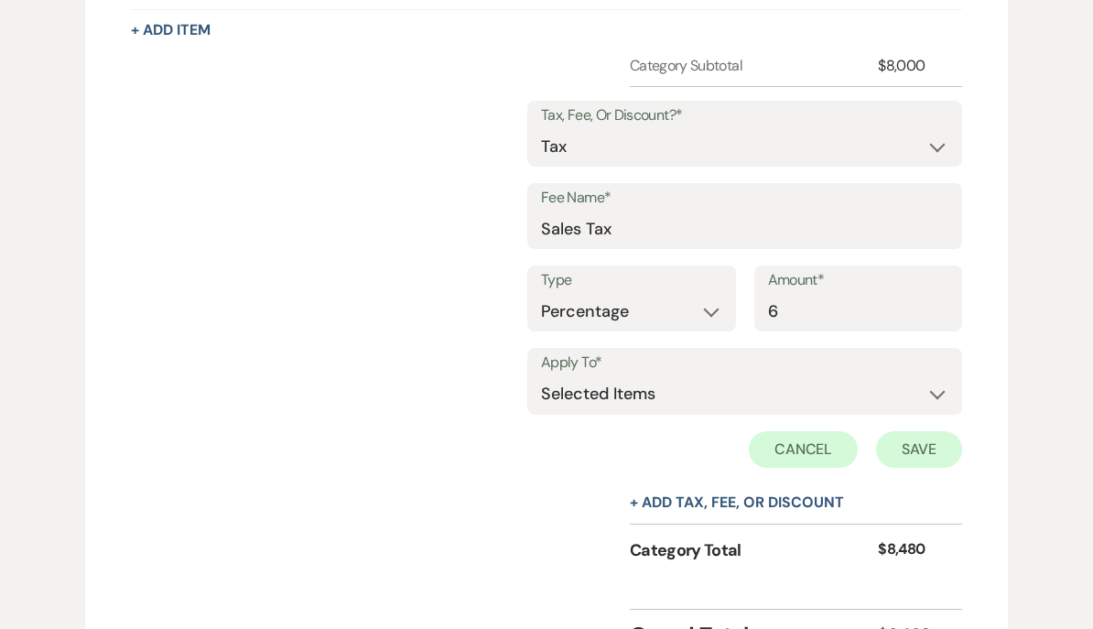
click at [927, 448] on button "Save" at bounding box center [919, 450] width 86 height 37
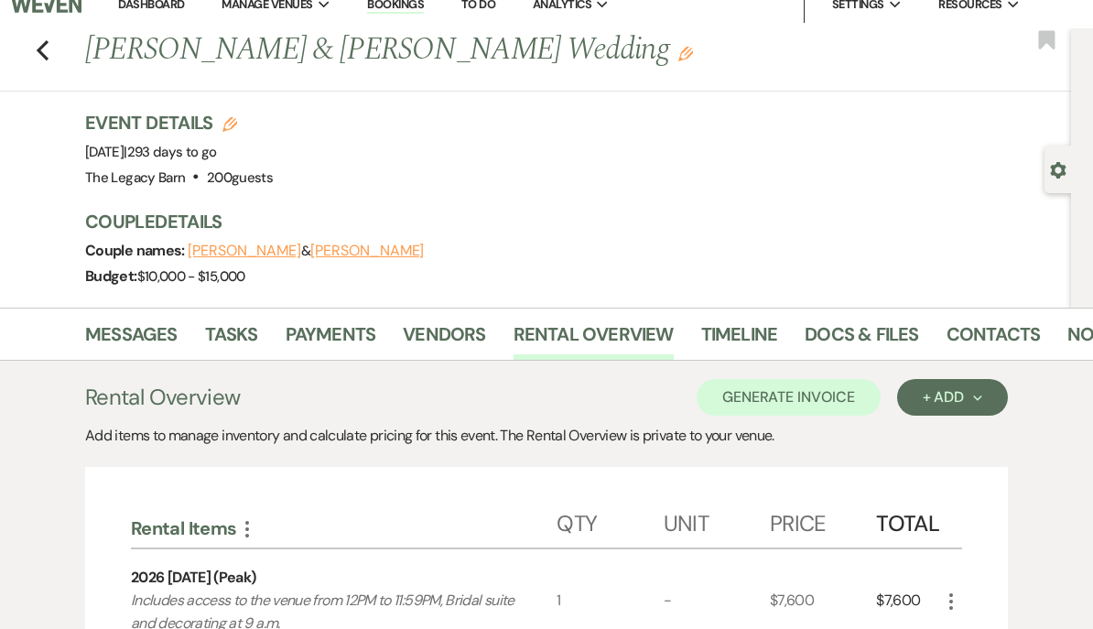
scroll to position [0, 0]
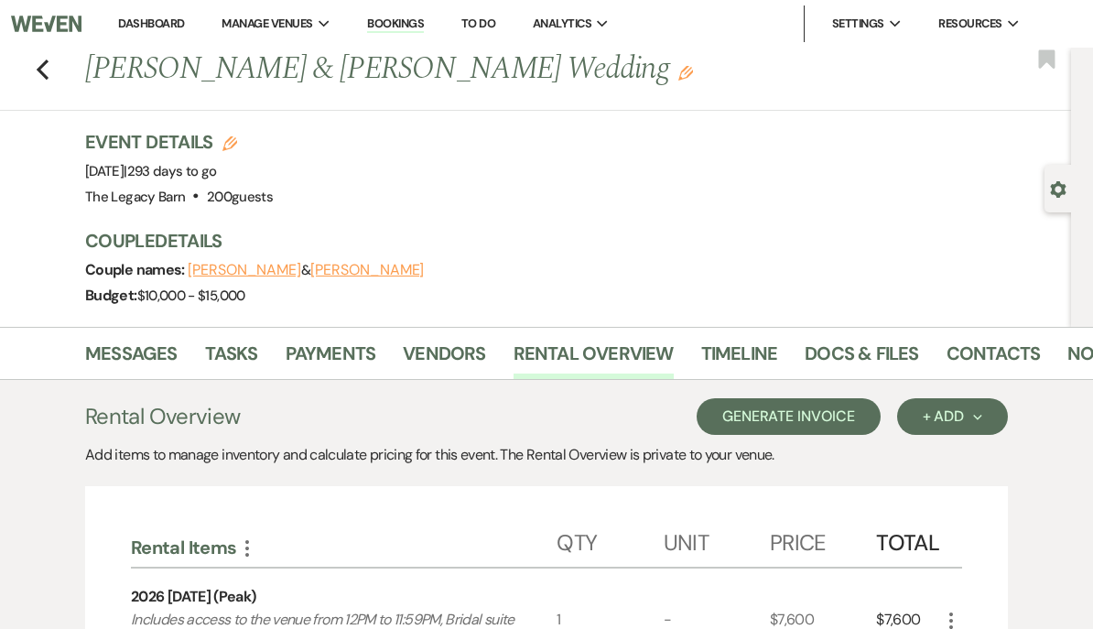
click at [837, 417] on button "Generate Invoice" at bounding box center [789, 416] width 184 height 37
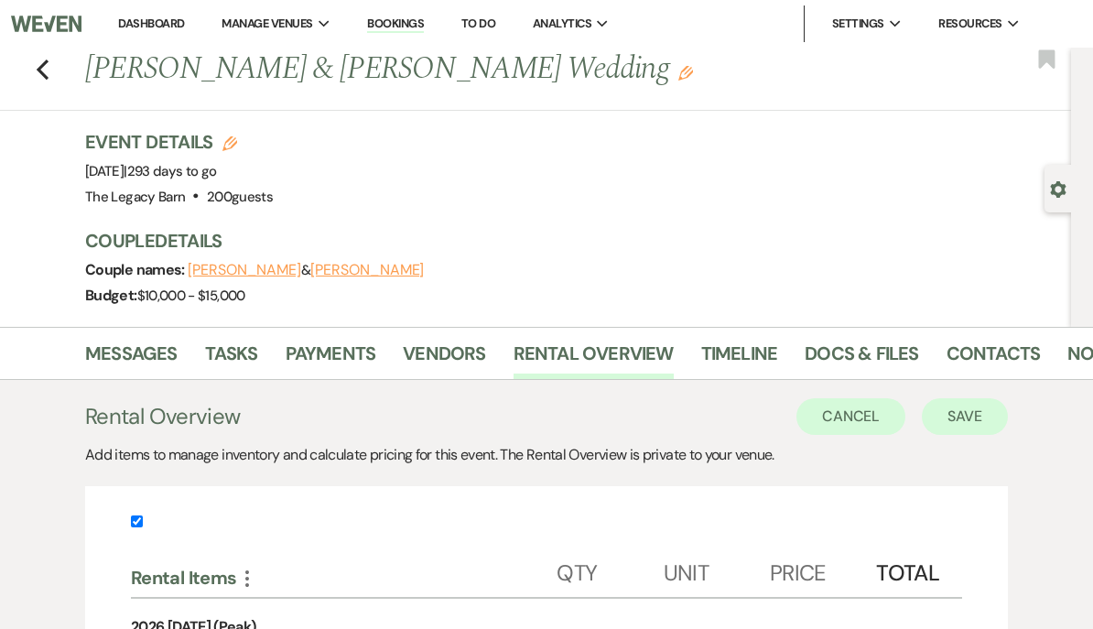
click at [961, 421] on button "Save" at bounding box center [965, 416] width 86 height 37
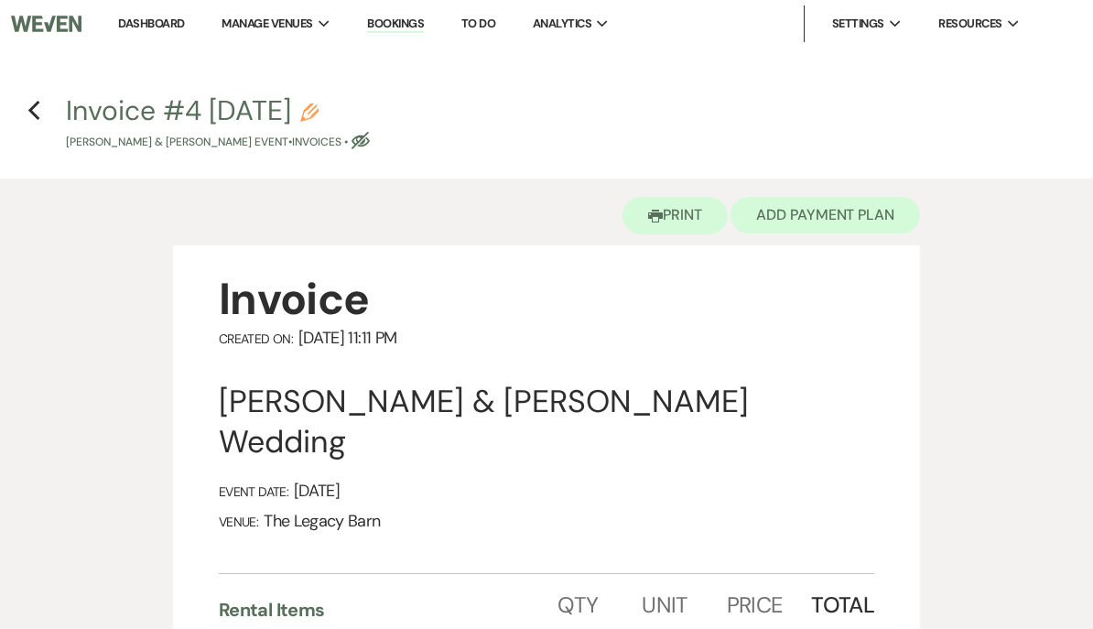
click at [868, 211] on button "Add Payment Plan" at bounding box center [826, 215] width 190 height 37
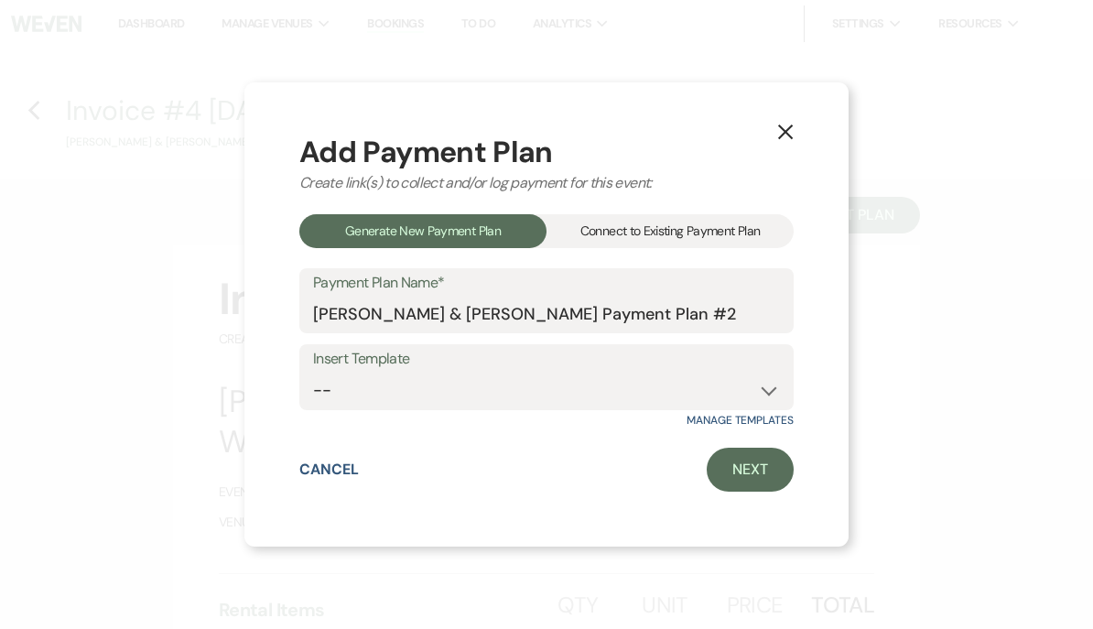
click at [593, 227] on div "Connect to Existing Payment Plan" at bounding box center [670, 231] width 247 height 34
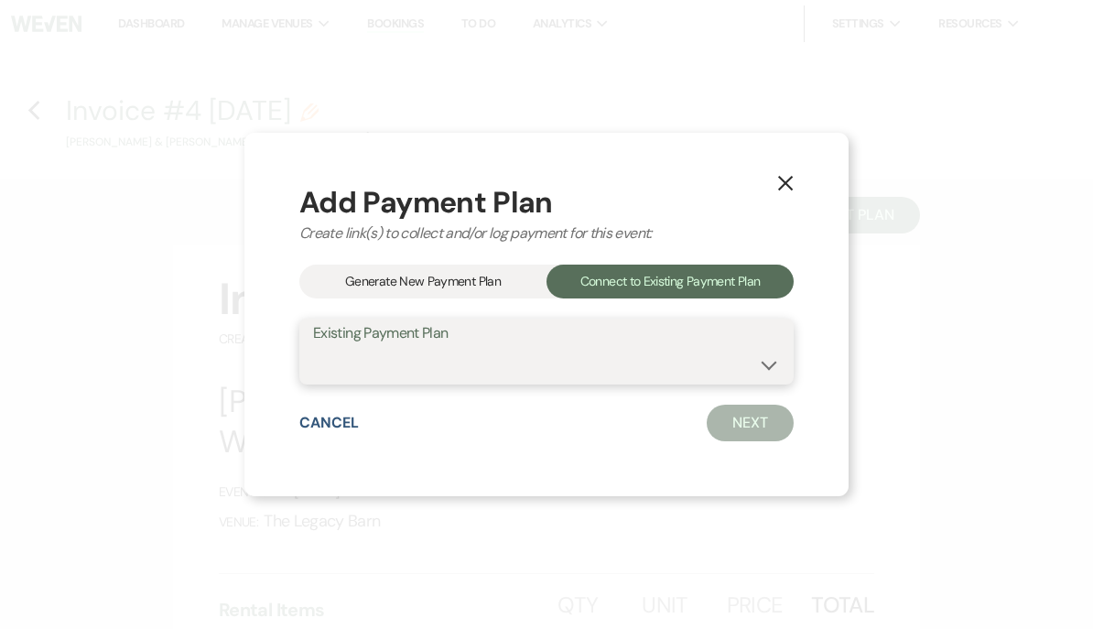
click at [358, 362] on select "[PERSON_NAME] & [PERSON_NAME] Payment Plan #1" at bounding box center [546, 365] width 467 height 36
select select "17771"
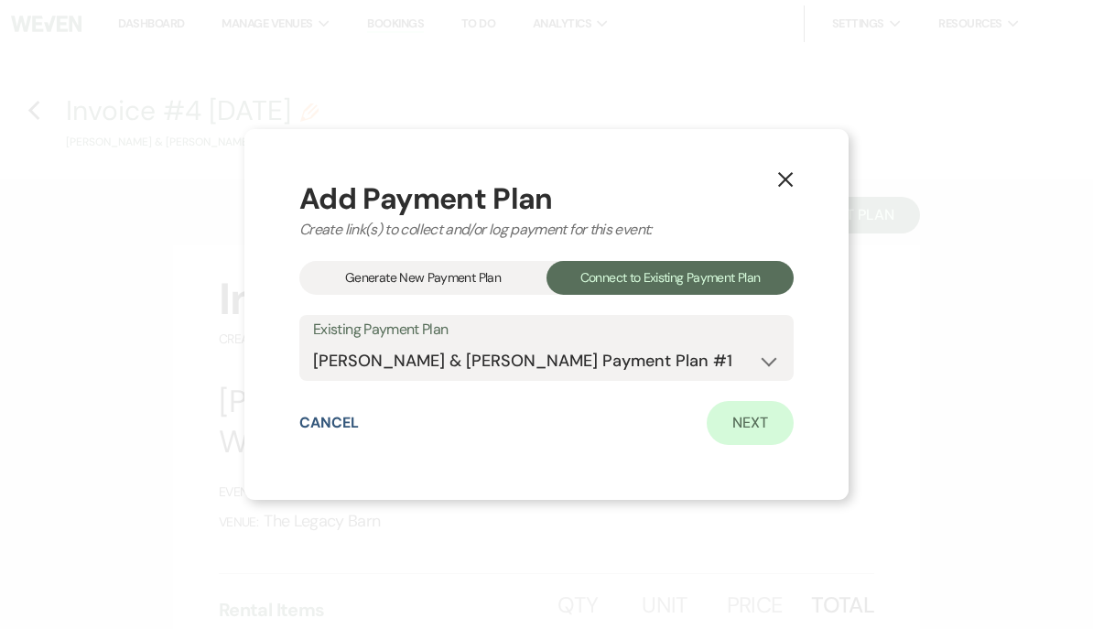
click at [736, 436] on link "Next" at bounding box center [750, 423] width 87 height 44
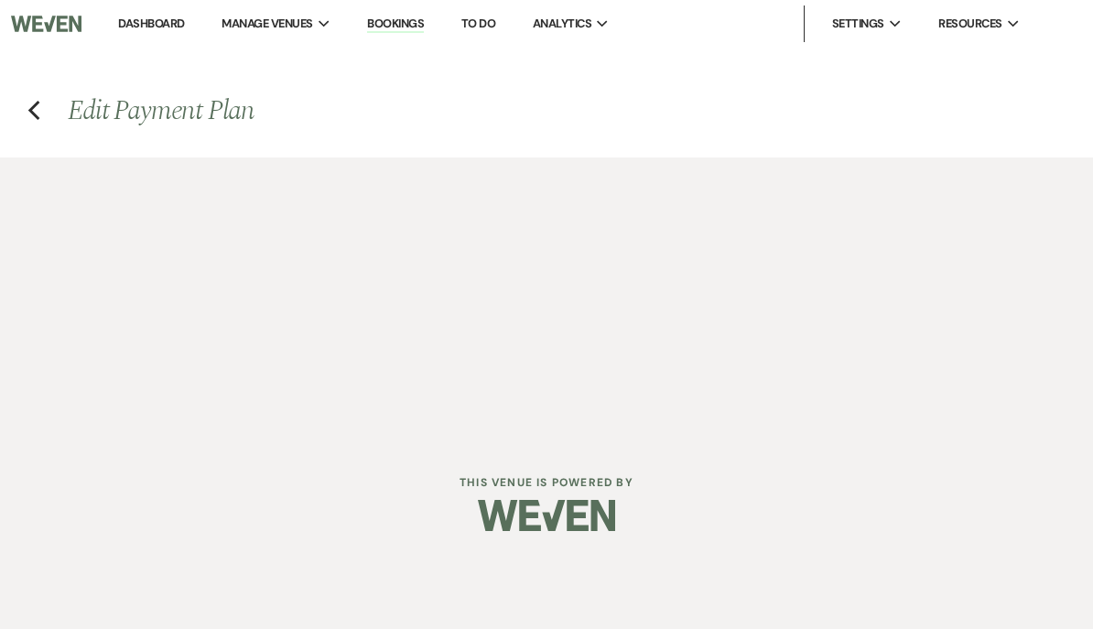
select select "29853"
select select "1"
select select "true"
select select "2"
select select "flat"
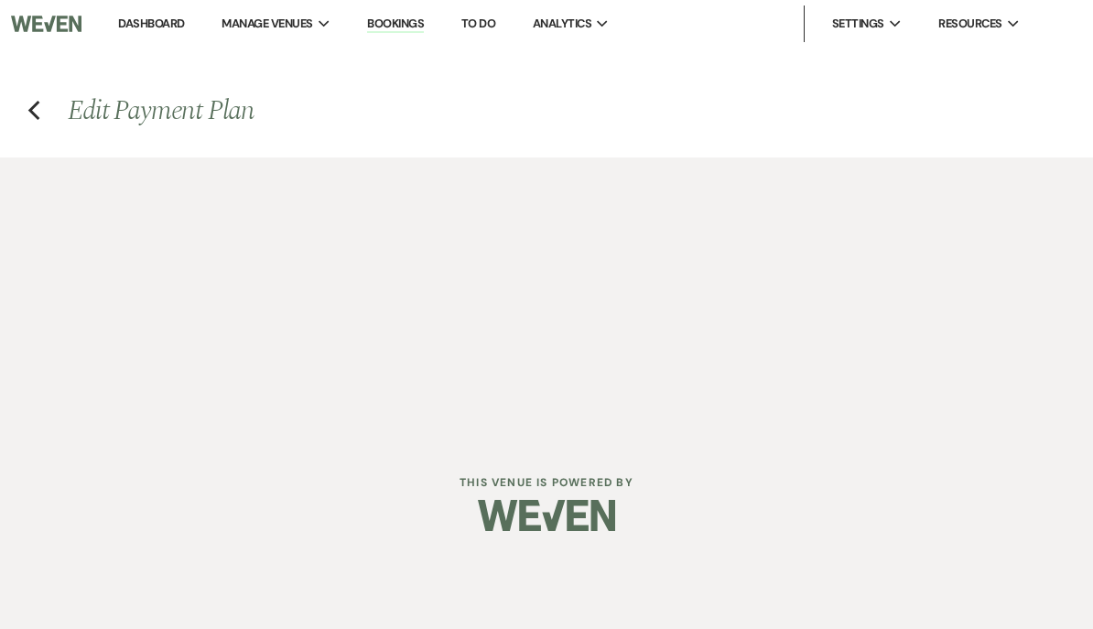
select select "true"
select select "client"
select select "weeks"
select select "client"
select select "days"
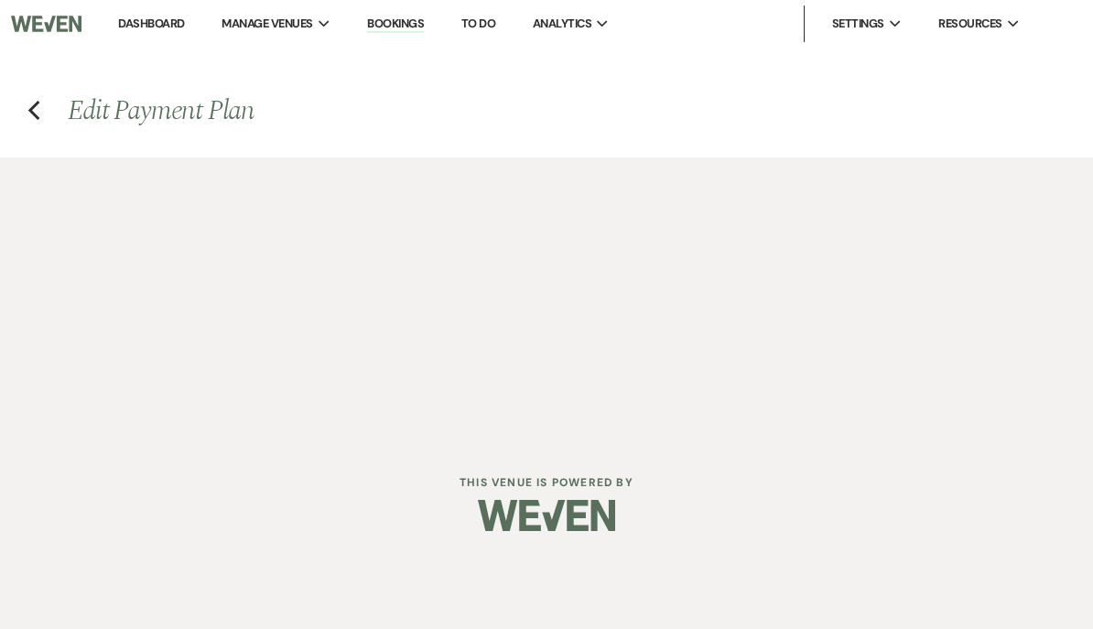
select select "host"
select select "days"
select select "afterDueDate"
select select "2"
select select "flat"
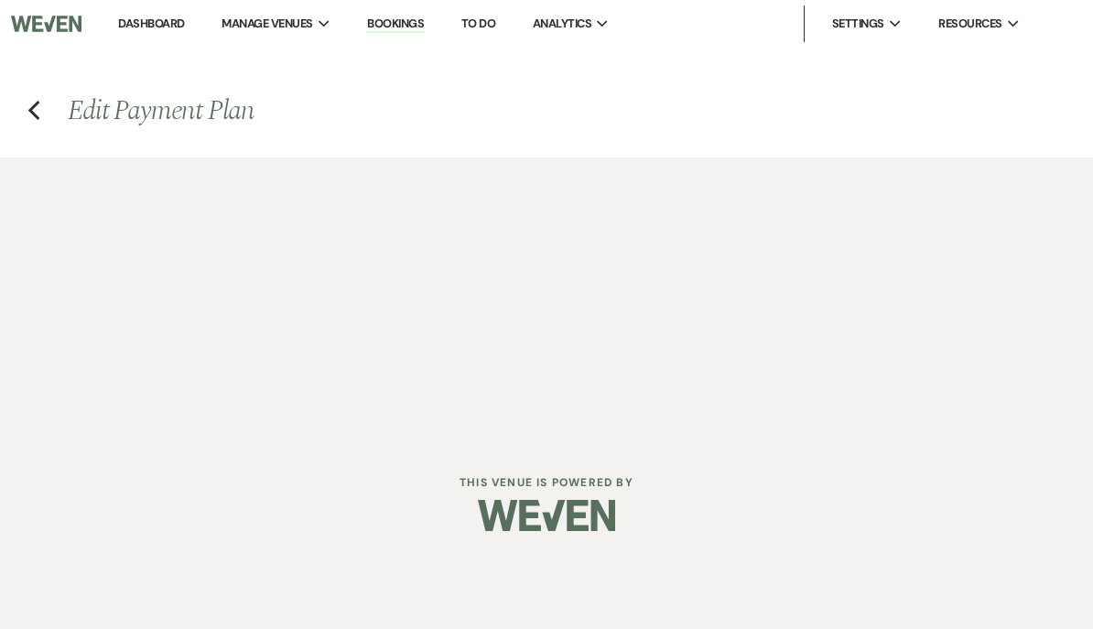
select select "true"
select select "client"
select select "weeks"
select select "client"
select select "days"
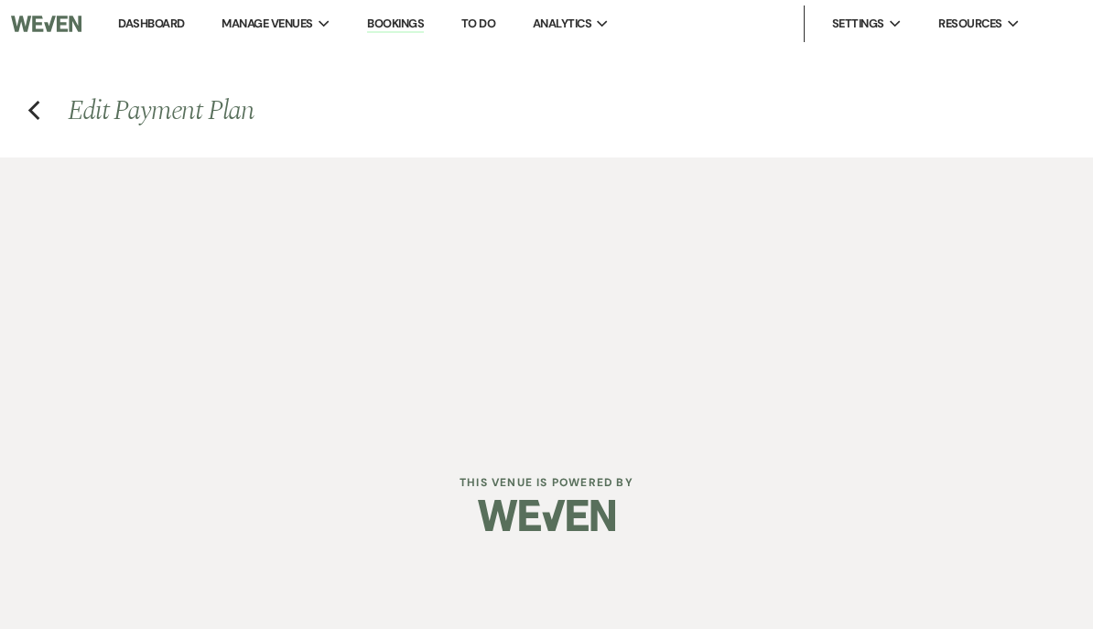
select select "host"
select select "days"
select select "afterDueDate"
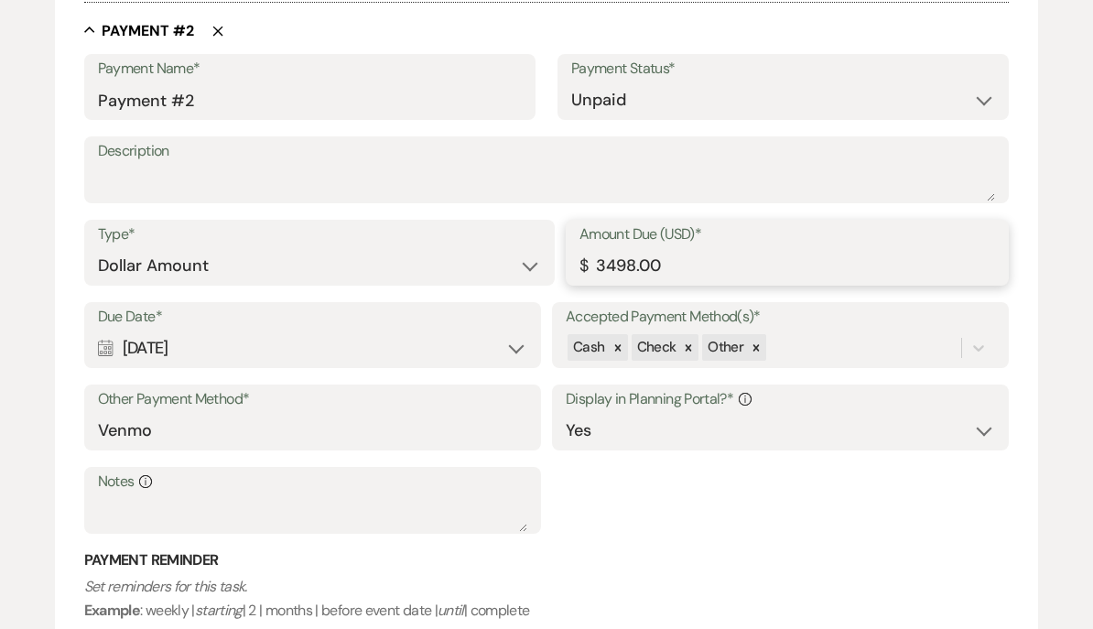
click at [598, 250] on input "3498.00" at bounding box center [788, 267] width 416 height 36
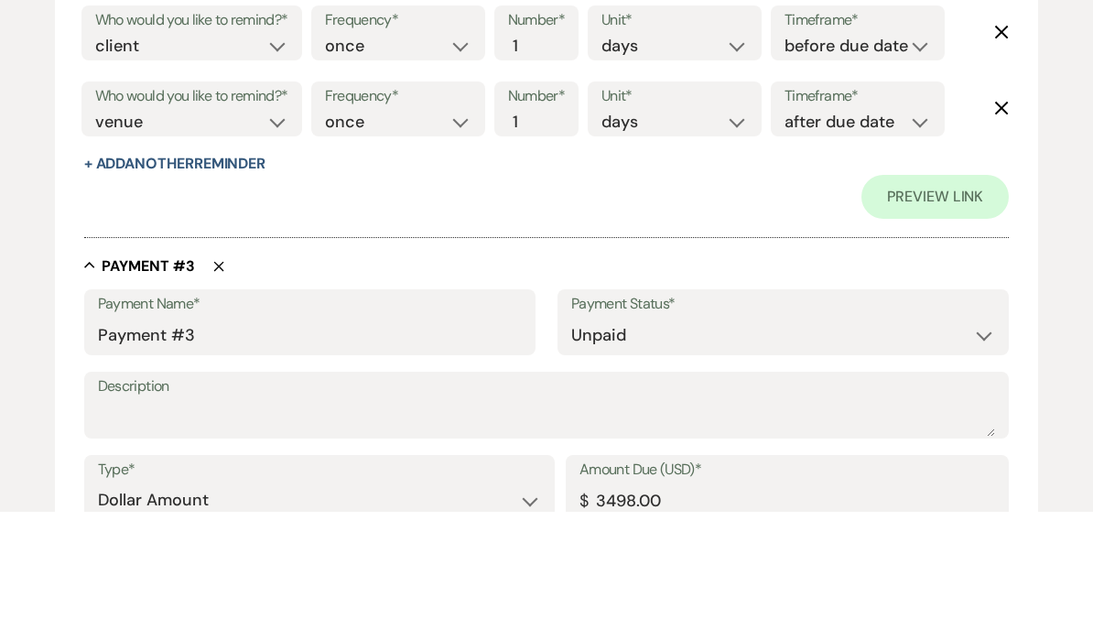
scroll to position [1840, 0]
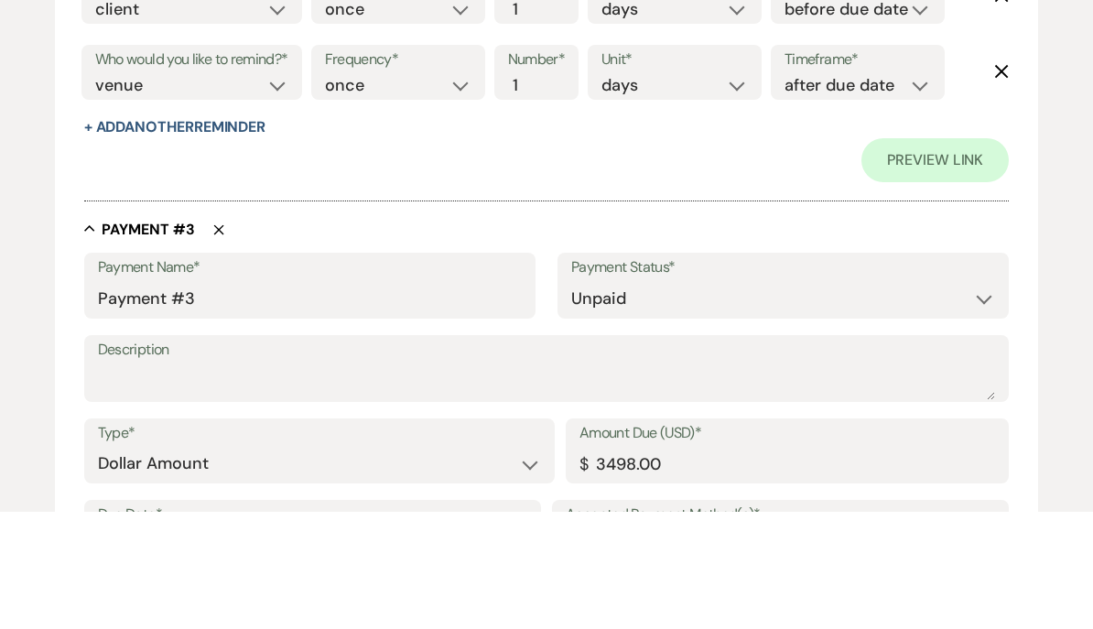
type input "3698.00"
click at [616, 563] on input "3498.00" at bounding box center [788, 581] width 416 height 36
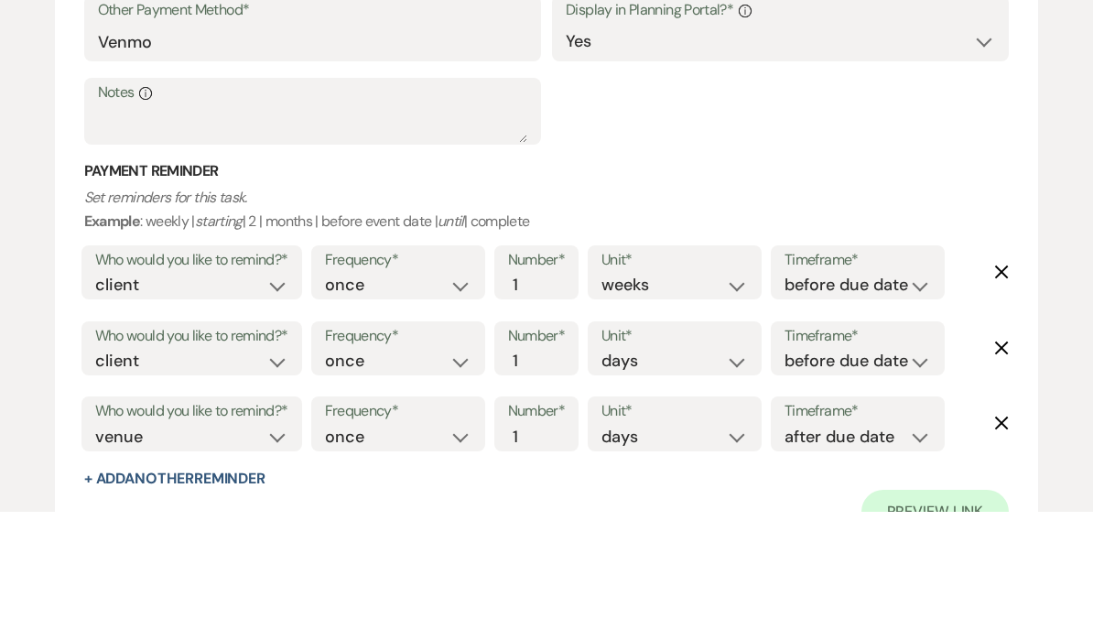
scroll to position [2668, 0]
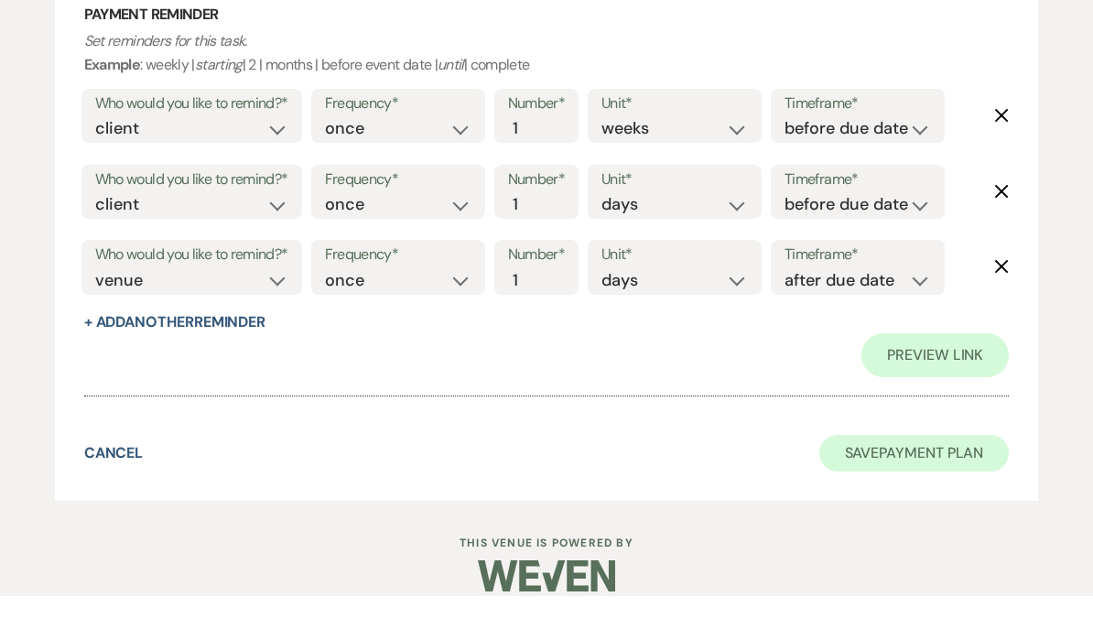
type input "3698.00"
click at [881, 468] on button "Save Payment Plan" at bounding box center [915, 486] width 190 height 37
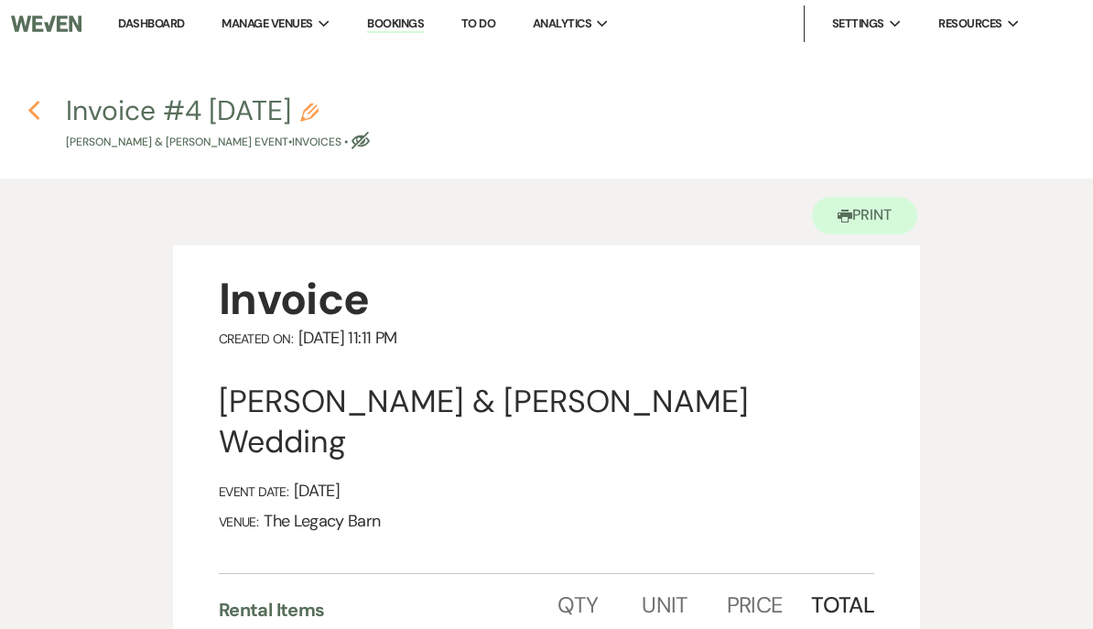
click at [38, 110] on icon "Previous" at bounding box center [34, 111] width 14 height 22
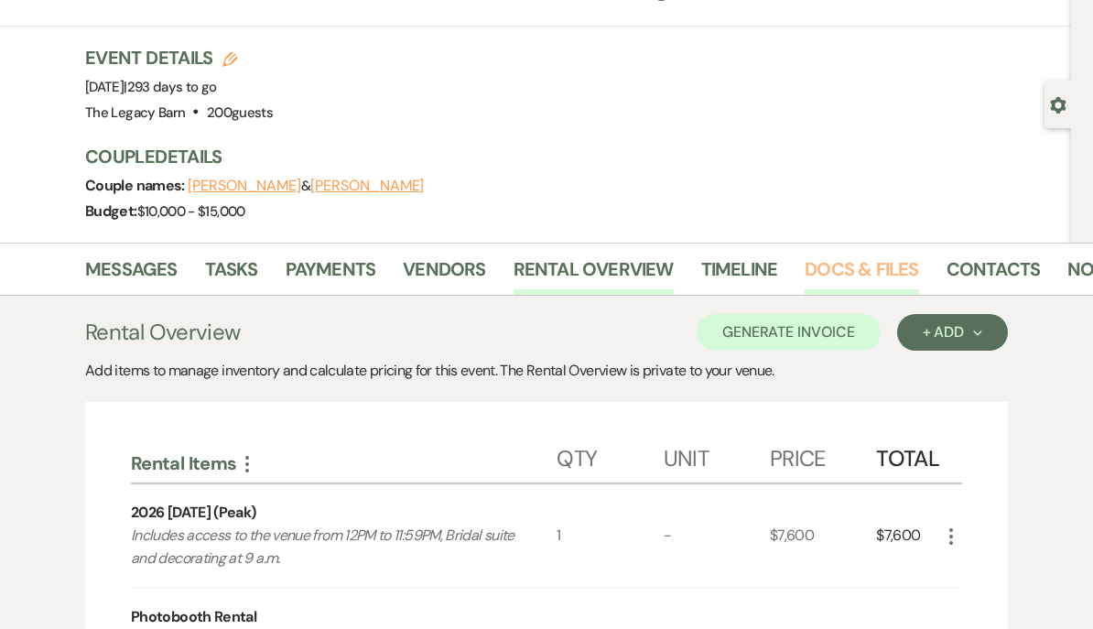
click at [836, 261] on link "Docs & Files" at bounding box center [862, 275] width 114 height 40
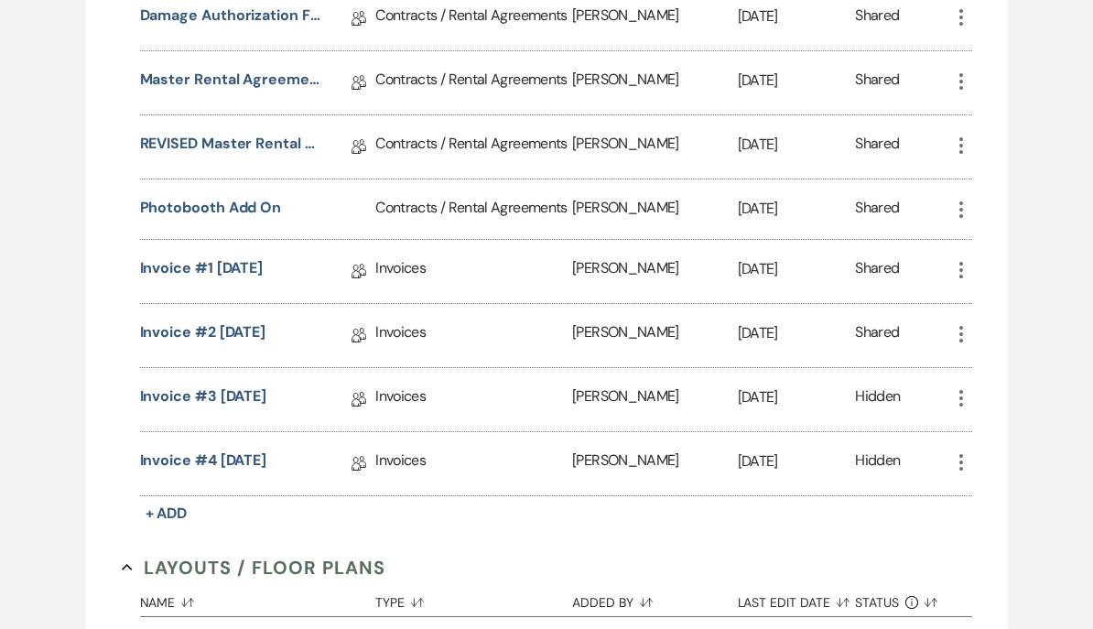
scroll to position [633, 0]
click at [965, 402] on icon "More" at bounding box center [962, 398] width 22 height 22
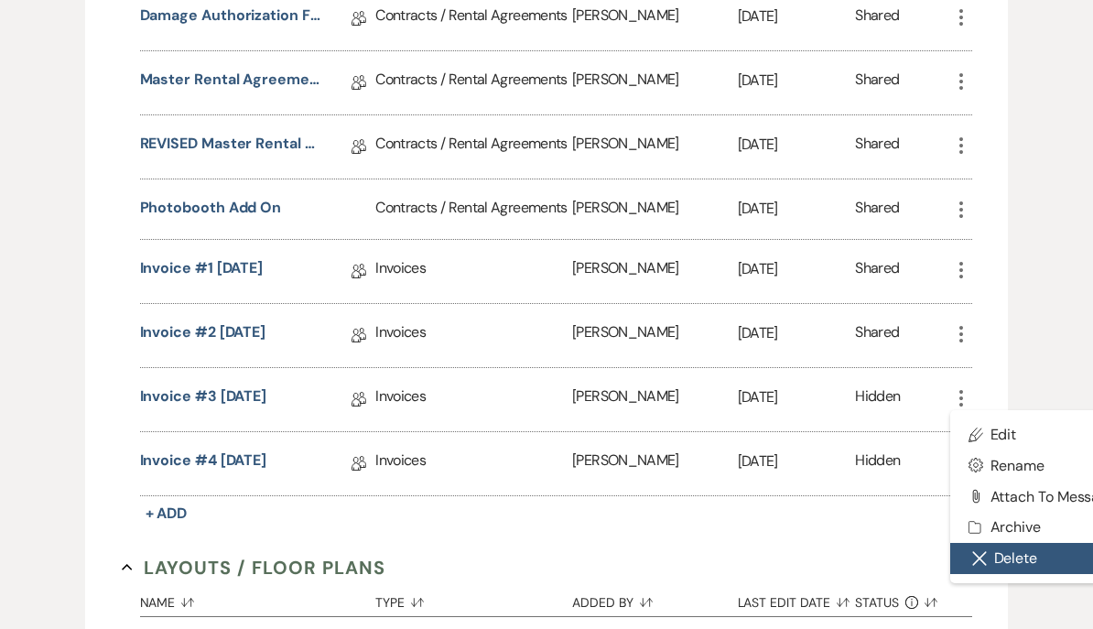
click at [1006, 567] on button "Close Delete X Delete" at bounding box center [1043, 558] width 185 height 31
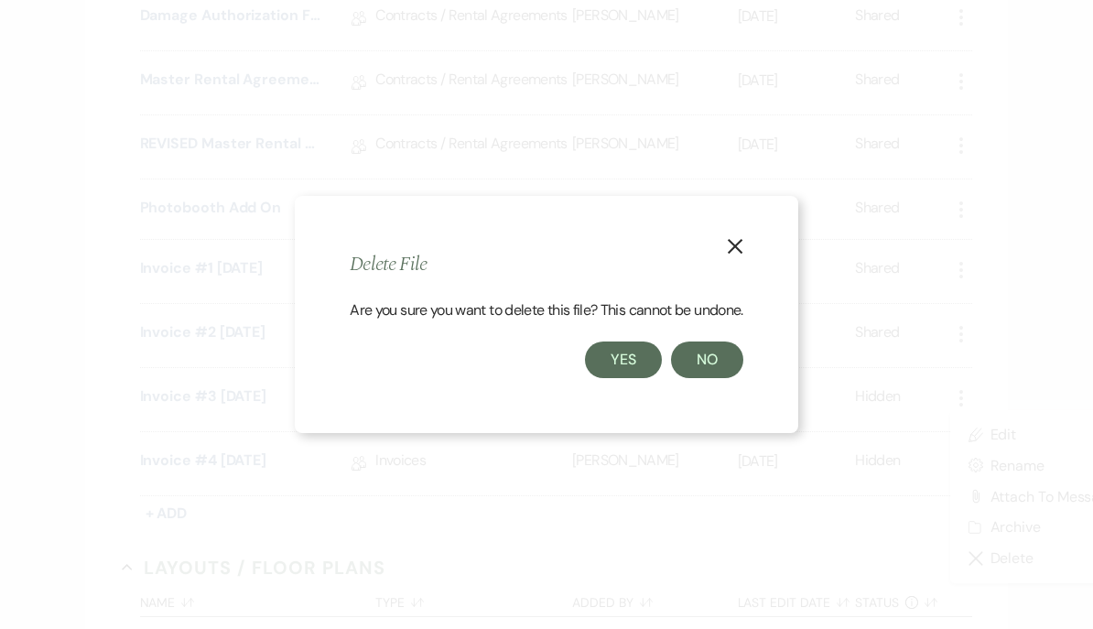
click at [620, 378] on button "Yes" at bounding box center [623, 360] width 77 height 37
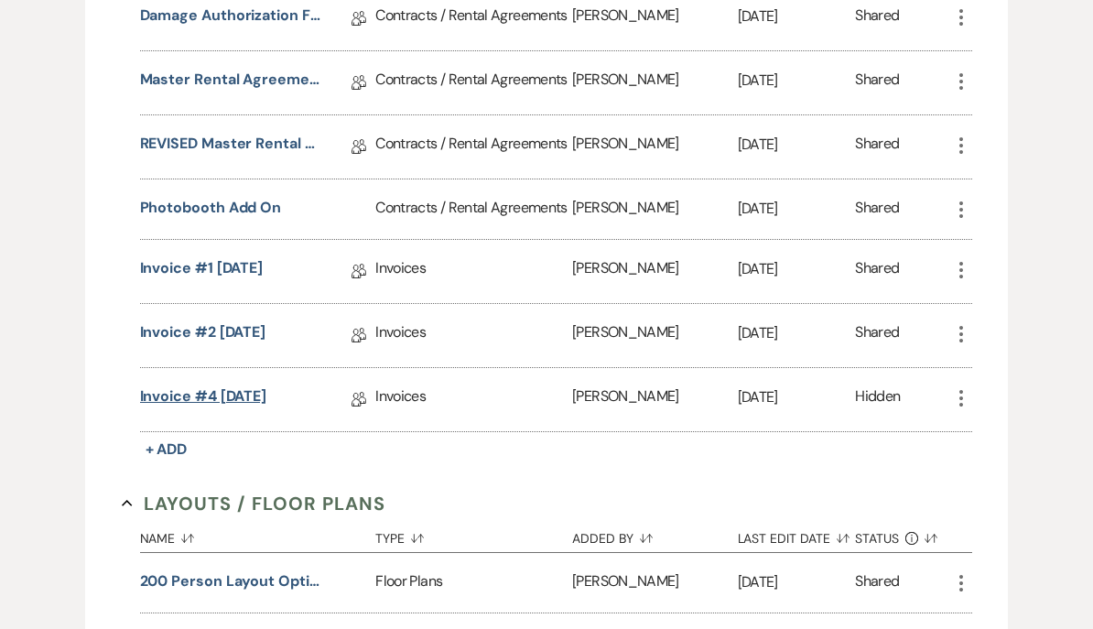
click at [192, 396] on link "Invoice #4 [DATE]" at bounding box center [203, 400] width 127 height 28
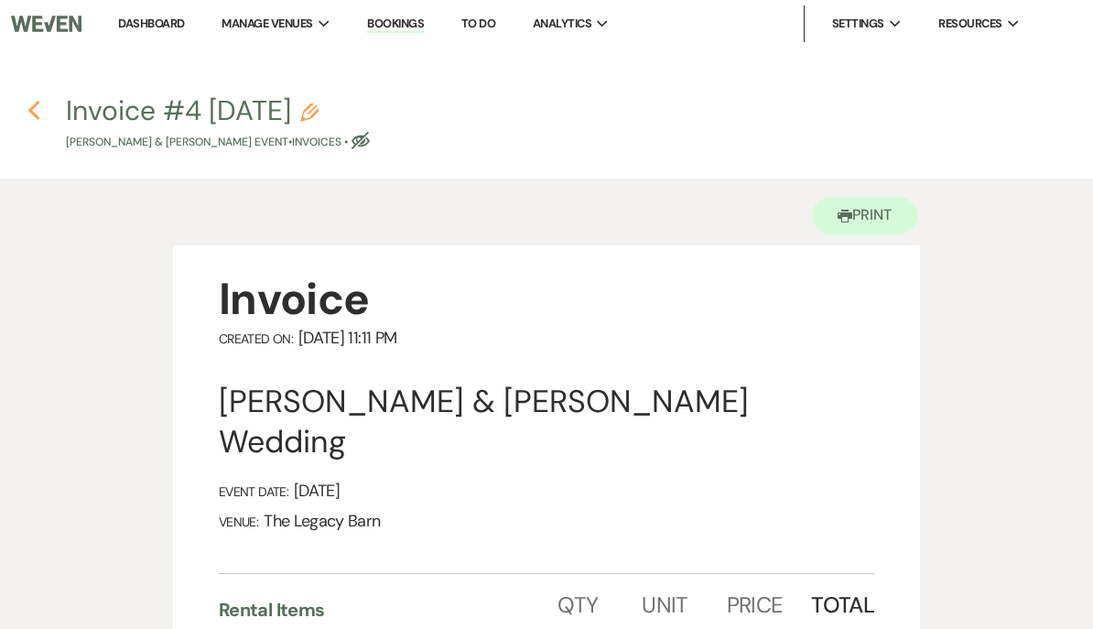
click at [35, 109] on icon "Previous" at bounding box center [34, 111] width 14 height 22
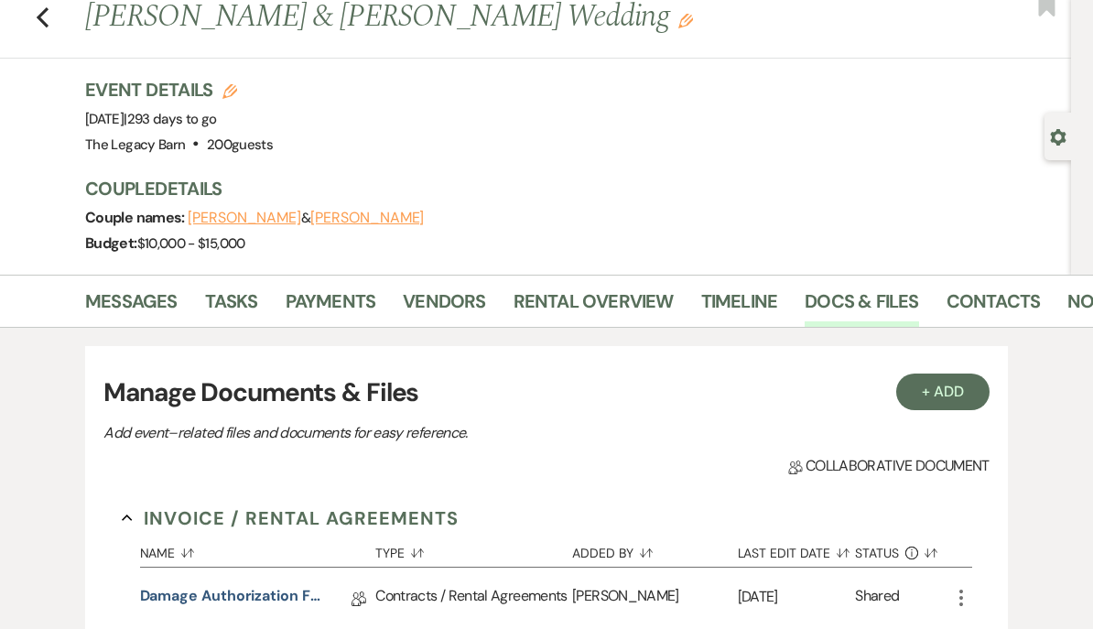
scroll to position [7, 0]
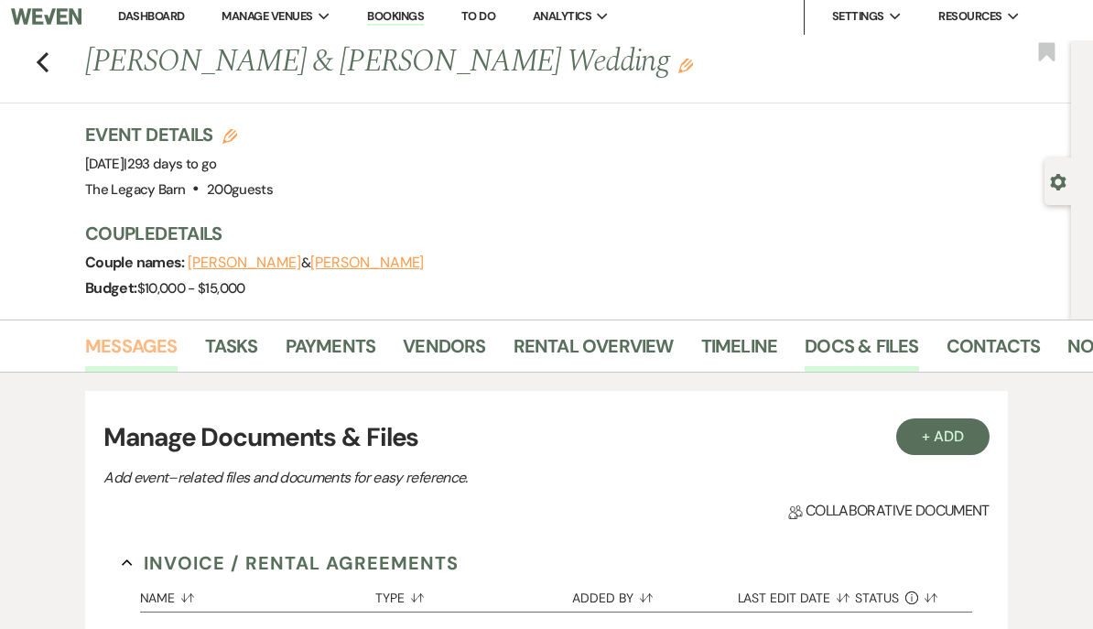
click at [129, 345] on link "Messages" at bounding box center [131, 351] width 92 height 40
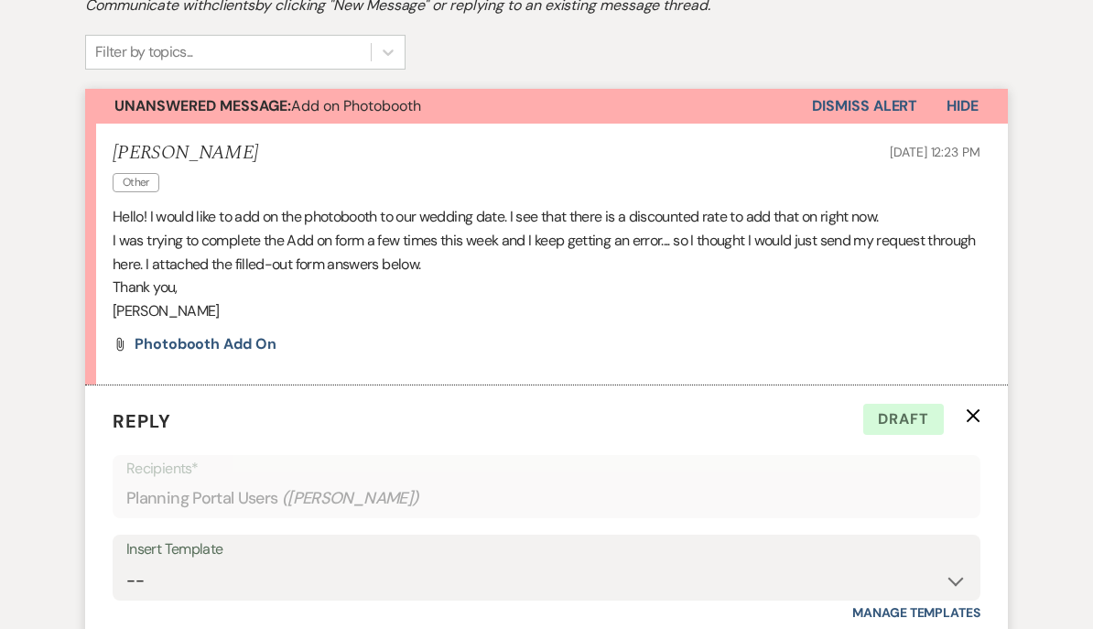
scroll to position [796, 0]
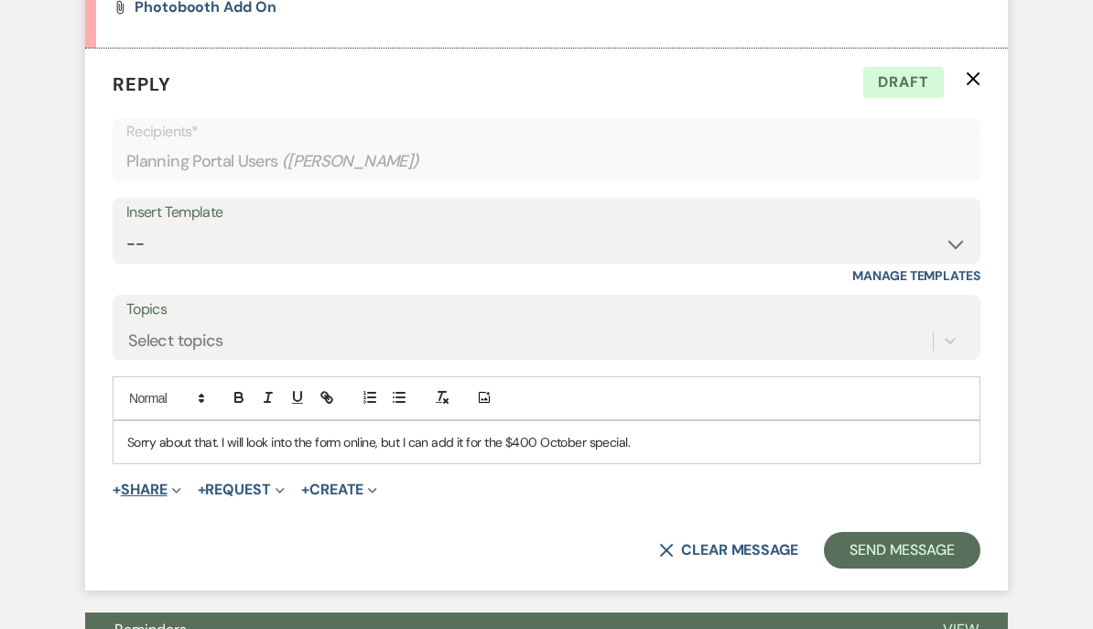
click at [140, 483] on button "+ Share Expand" at bounding box center [147, 490] width 69 height 15
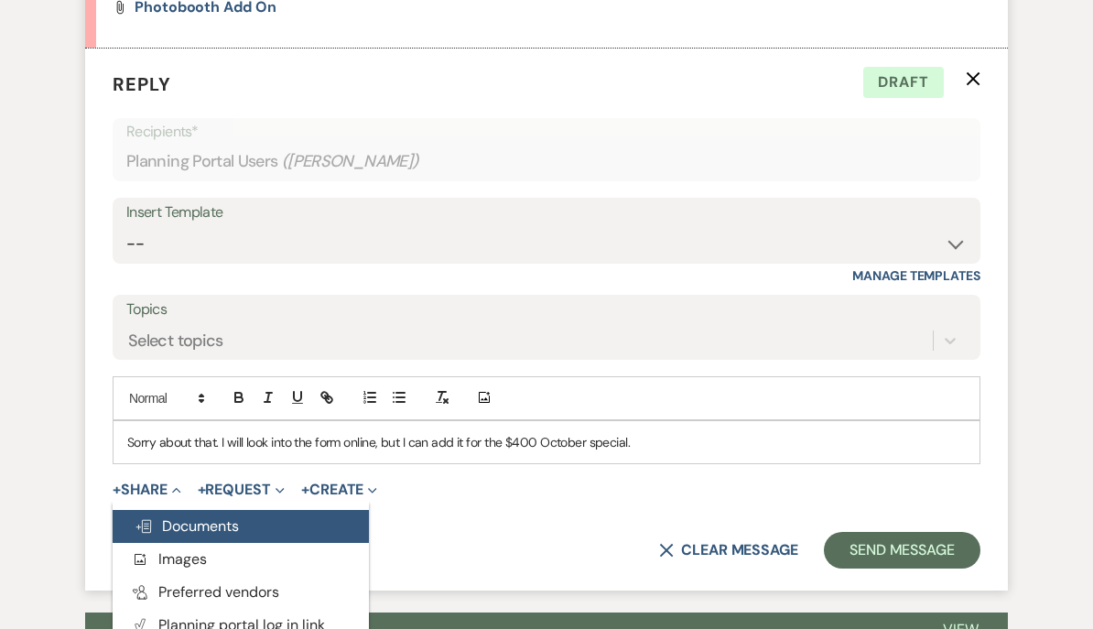
click at [168, 516] on span "Doc Upload Documents" at bounding box center [187, 525] width 104 height 19
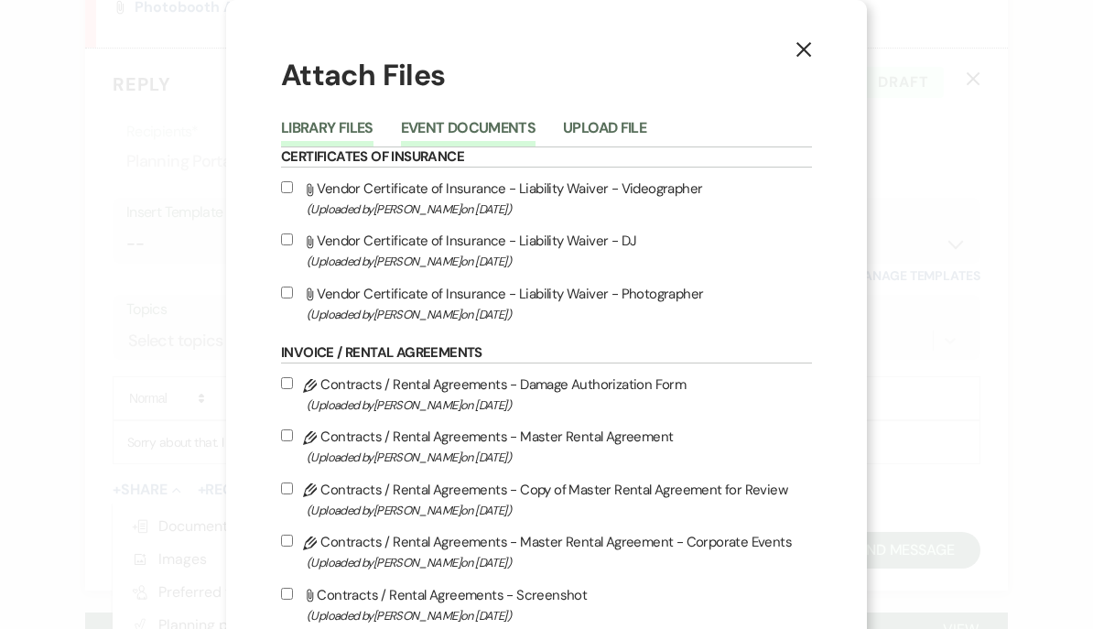
click at [421, 126] on button "Event Documents" at bounding box center [468, 134] width 135 height 26
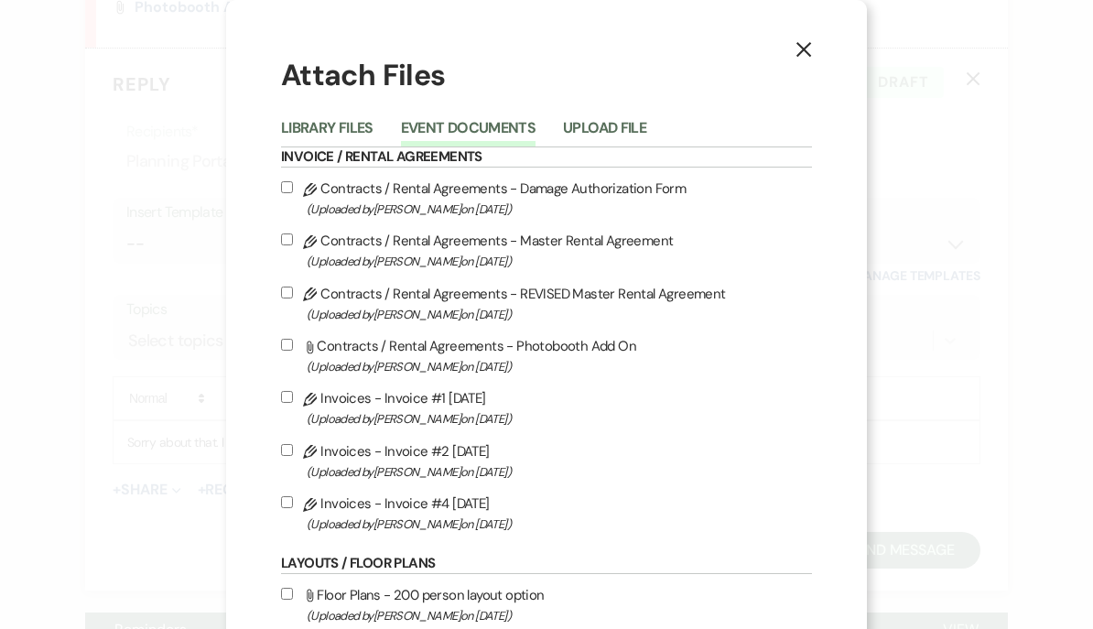
click at [284, 508] on input "Pencil Invoices - Invoice #4 [DATE] (Uploaded by [PERSON_NAME] on [DATE] )" at bounding box center [287, 502] width 12 height 12
checkbox input "true"
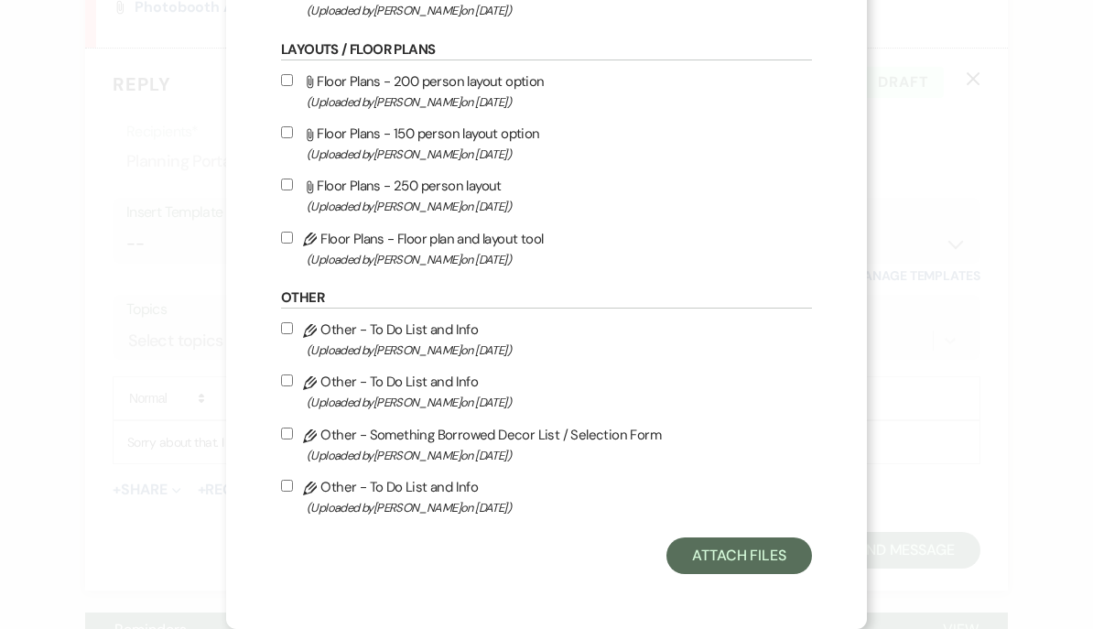
scroll to position [535, 0]
click at [734, 555] on button "Attach Files" at bounding box center [740, 556] width 146 height 37
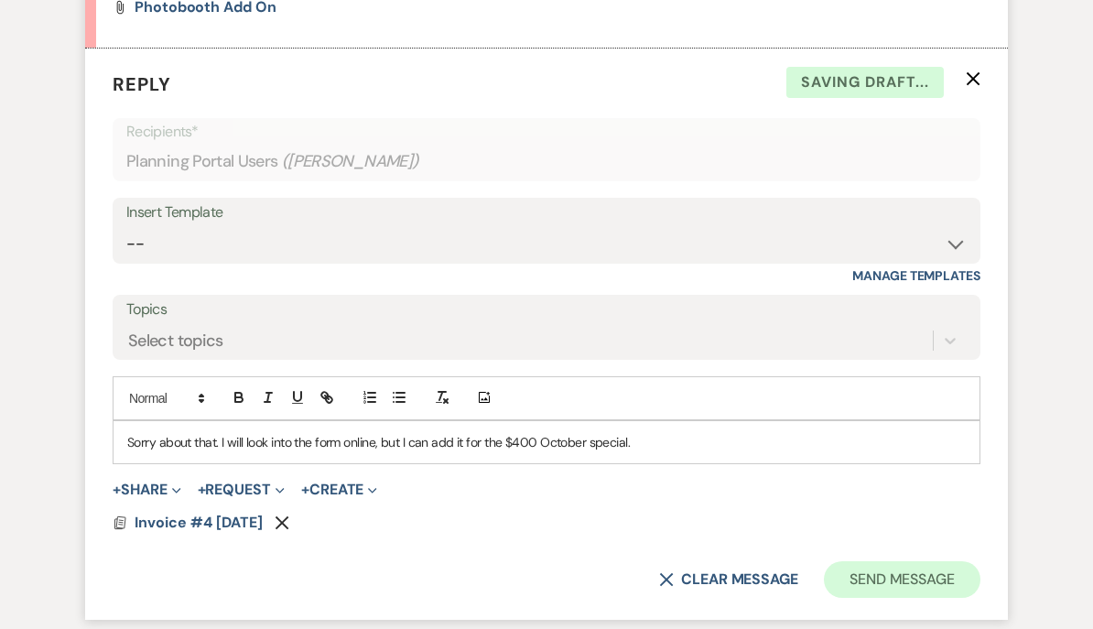
click at [882, 562] on button "Send Message" at bounding box center [902, 579] width 157 height 37
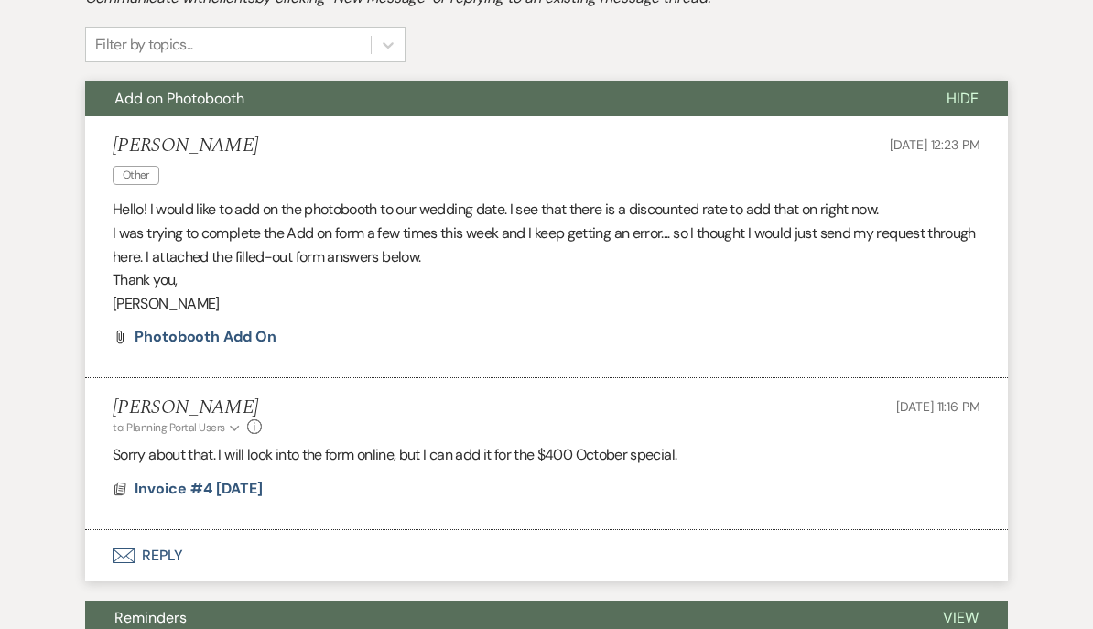
scroll to position [0, 0]
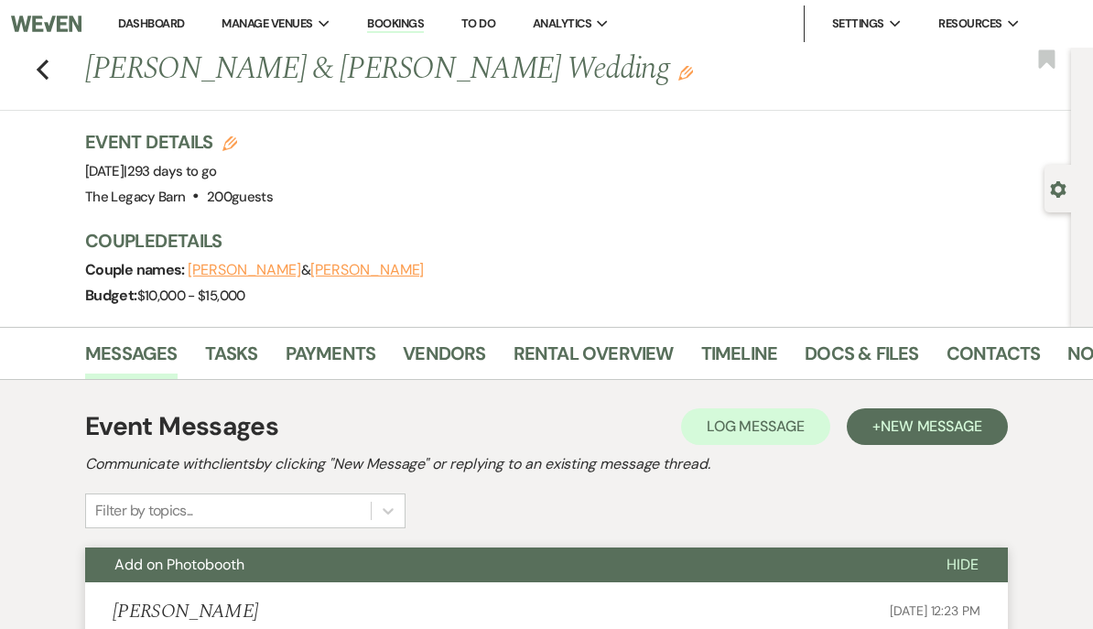
click at [146, 25] on link "Dashboard" at bounding box center [151, 24] width 66 height 16
